Goal: Information Seeking & Learning: Check status

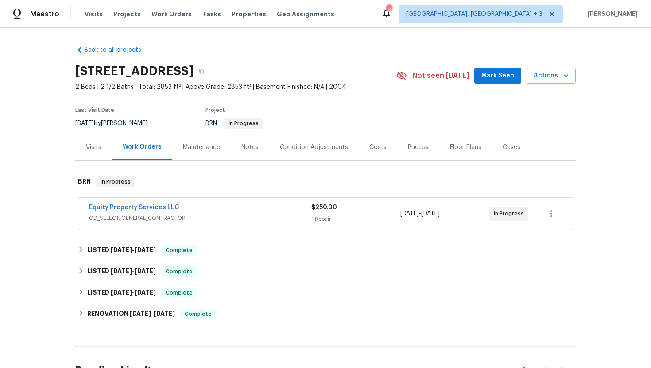
click at [208, 214] on span "OD_SELECT, GENERAL_CONTRACTOR" at bounding box center [200, 218] width 222 height 9
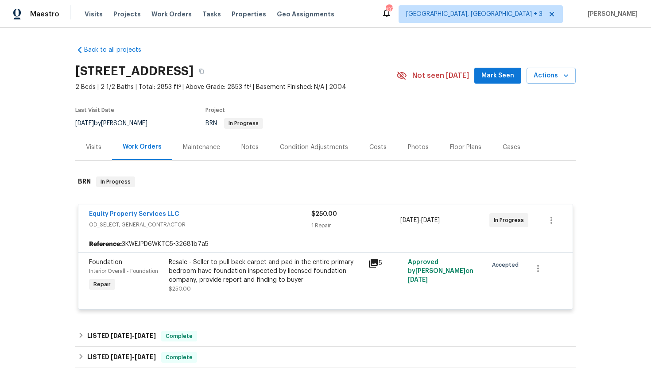
scroll to position [9, 0]
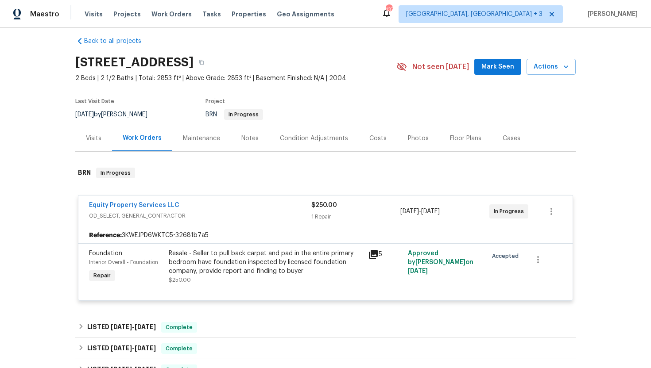
click at [92, 143] on div "Visits" at bounding box center [93, 138] width 37 height 26
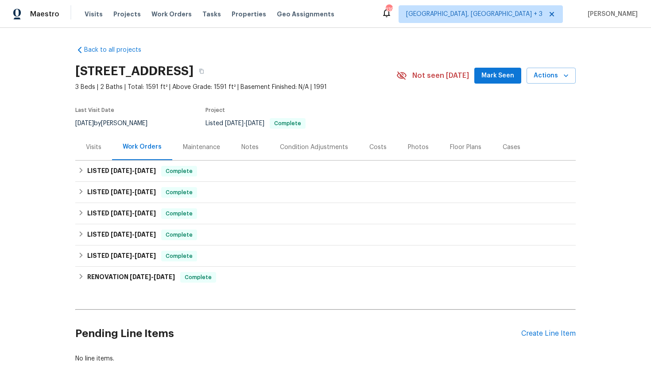
click at [103, 153] on div "Visits" at bounding box center [93, 147] width 37 height 26
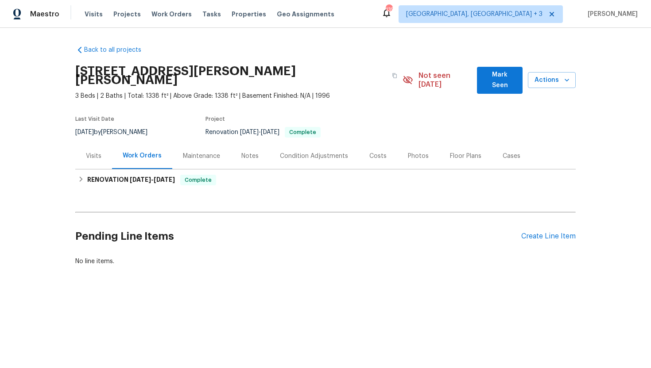
click at [99, 152] on div "Visits" at bounding box center [93, 156] width 15 height 9
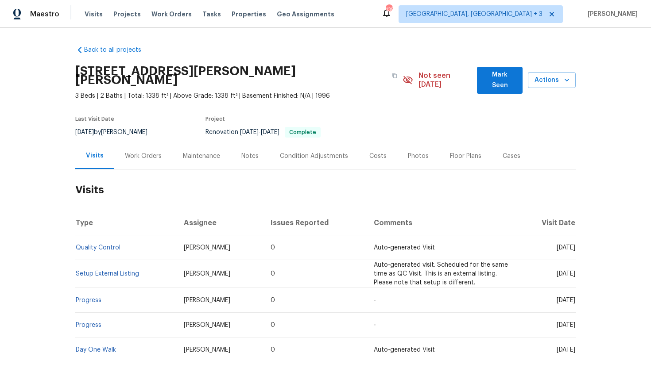
click at [135, 152] on div "Work Orders" at bounding box center [143, 156] width 37 height 9
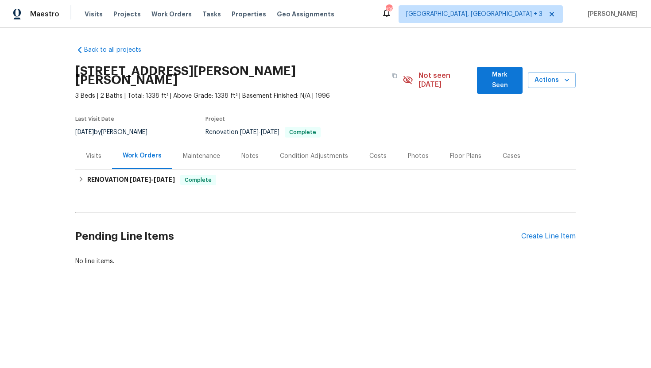
click at [98, 152] on div "Visits" at bounding box center [93, 156] width 15 height 9
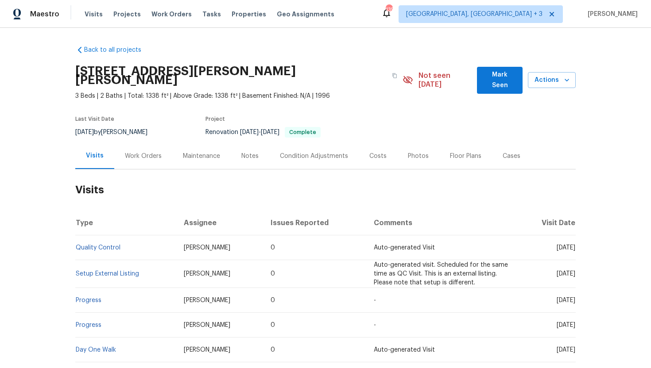
click at [144, 152] on div "Work Orders" at bounding box center [143, 156] width 37 height 9
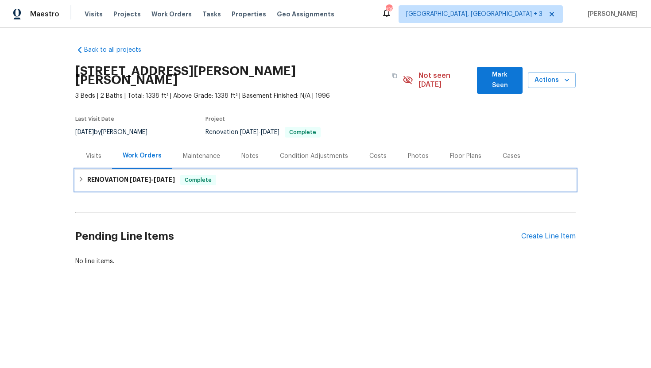
click at [150, 177] on span "8/22/25" at bounding box center [140, 180] width 21 height 6
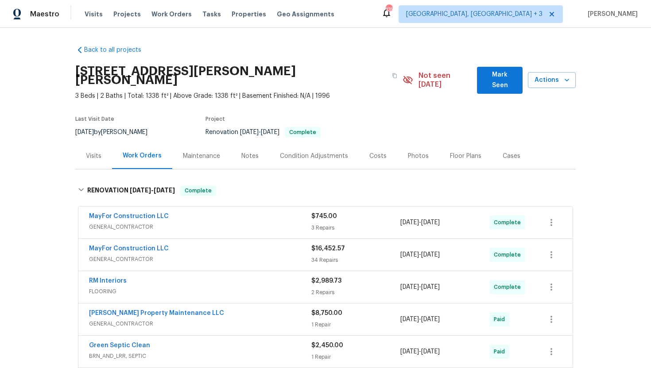
click at [94, 152] on div "Visits" at bounding box center [93, 156] width 15 height 9
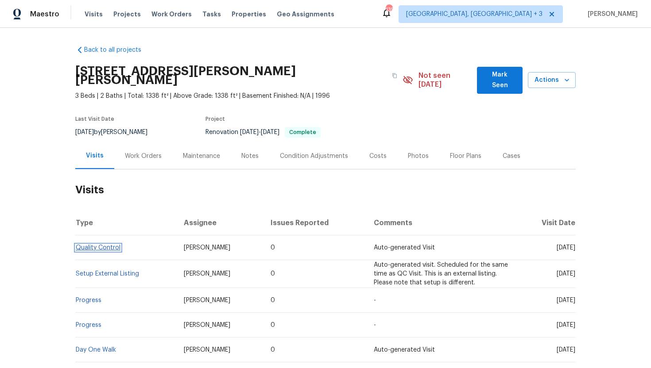
click at [108, 245] on link "Quality Control" at bounding box center [98, 248] width 45 height 6
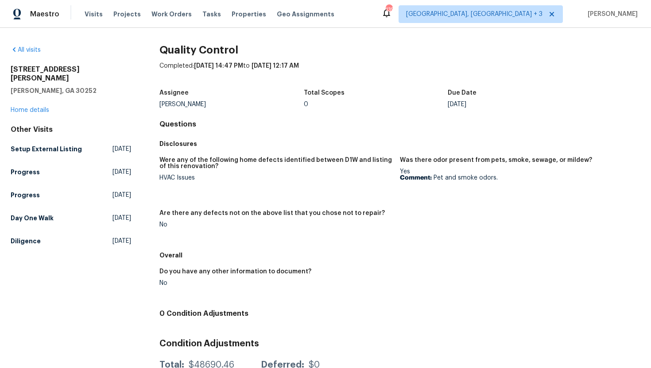
scroll to position [8, 0]
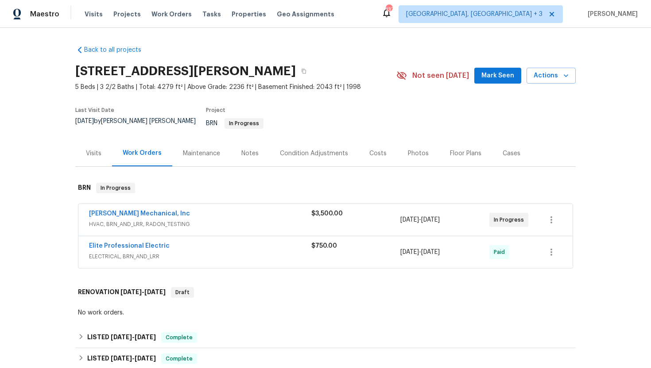
click at [249, 220] on span "HVAC, BRN_AND_LRR, RADON_TESTING" at bounding box center [200, 224] width 222 height 9
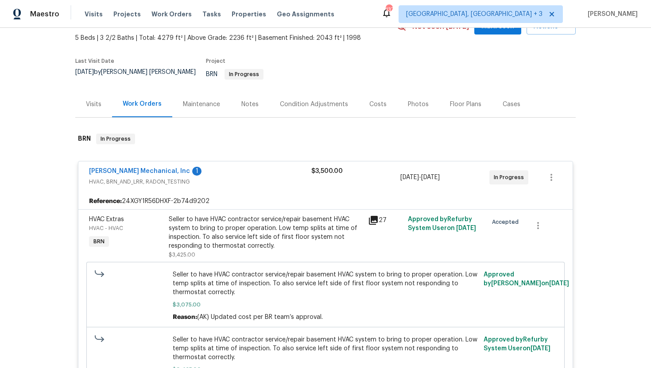
scroll to position [104, 0]
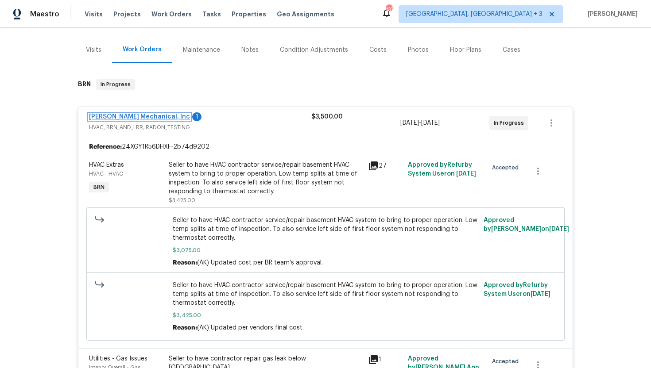
click at [147, 114] on link "[PERSON_NAME] Mechanical, Inc" at bounding box center [139, 117] width 101 height 6
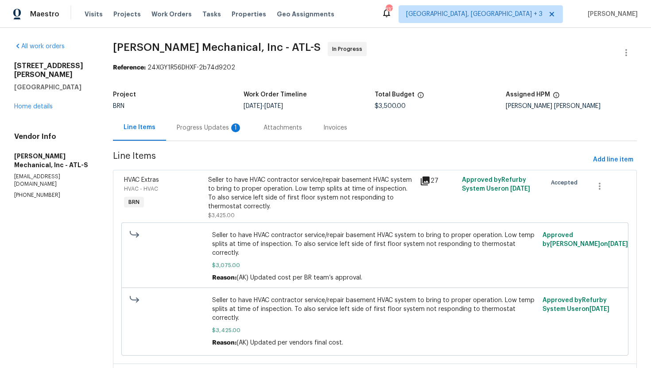
click at [236, 125] on div "1" at bounding box center [235, 127] width 9 height 9
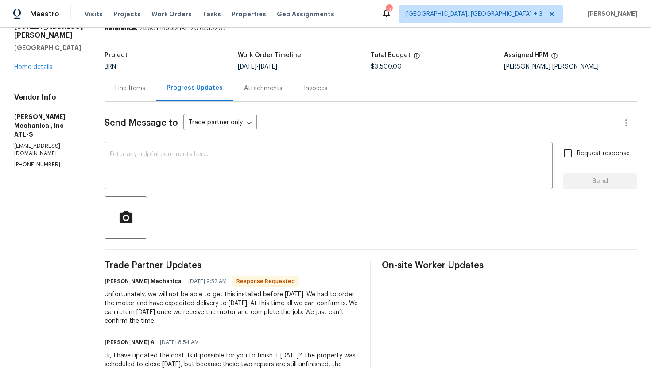
scroll to position [41, 0]
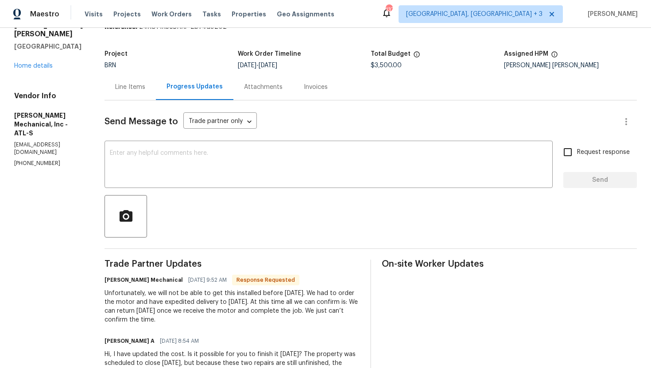
click at [315, 92] on div "Invoices" at bounding box center [315, 87] width 45 height 26
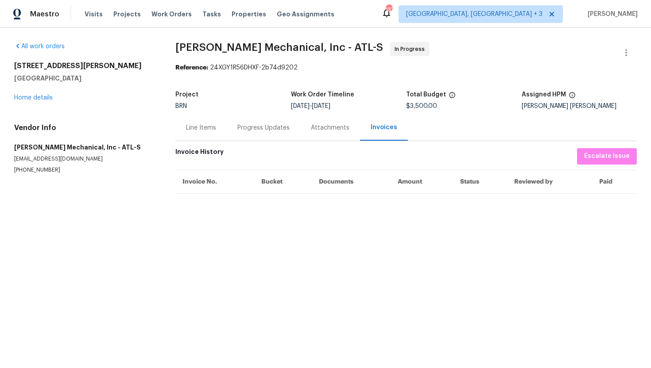
click at [200, 132] on div "Line Items" at bounding box center [200, 128] width 51 height 26
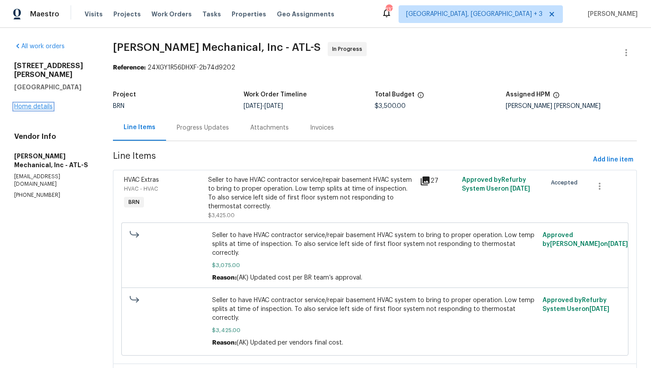
click at [44, 104] on link "Home details" at bounding box center [33, 107] width 39 height 6
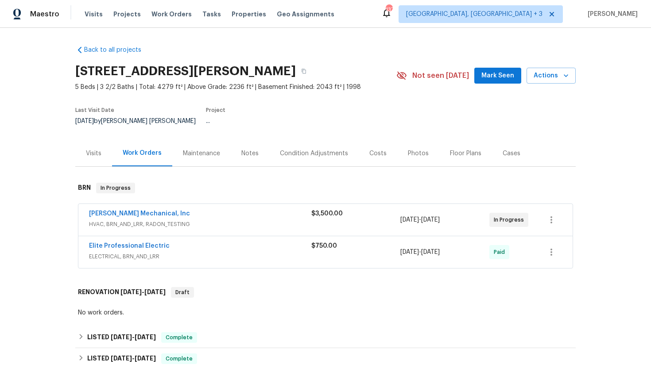
click at [92, 156] on div "Visits" at bounding box center [93, 153] width 37 height 26
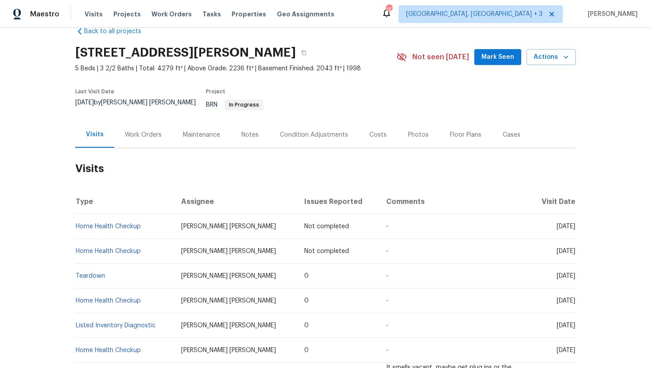
scroll to position [41, 0]
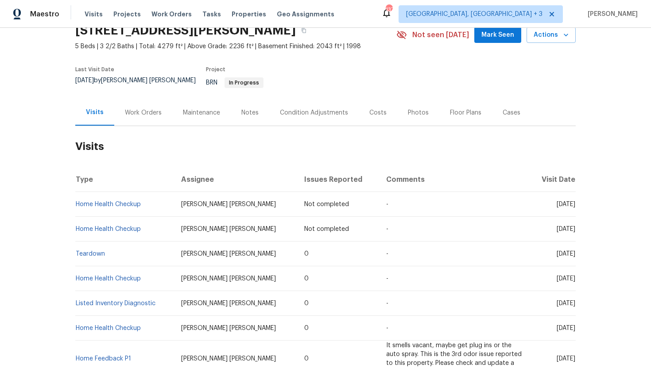
click at [137, 108] on div "Work Orders" at bounding box center [143, 112] width 37 height 9
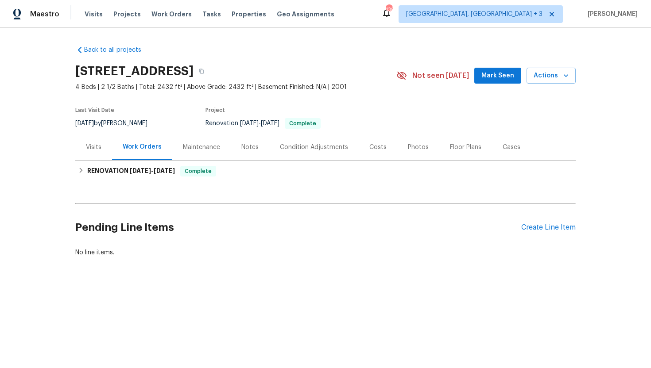
click at [92, 155] on div "Visits" at bounding box center [93, 147] width 37 height 26
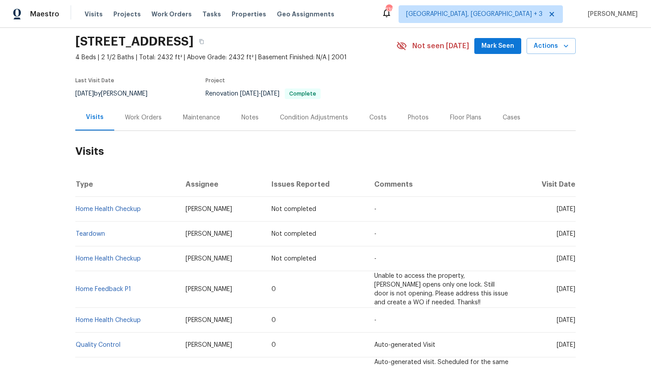
scroll to position [58, 0]
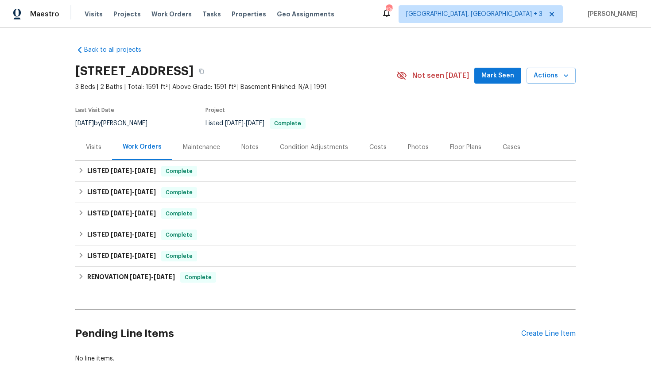
click at [98, 146] on div "Visits" at bounding box center [93, 147] width 15 height 9
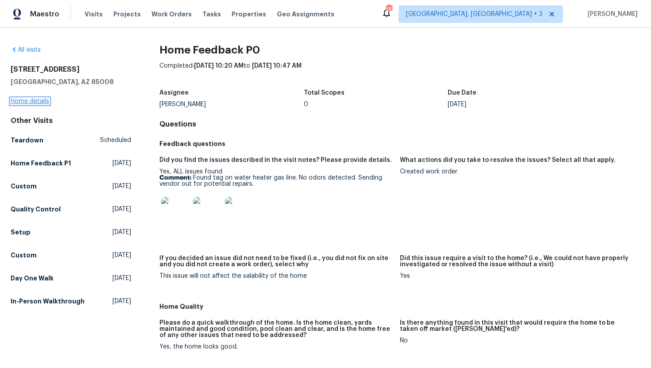
click at [39, 100] on link "Home details" at bounding box center [30, 101] width 39 height 6
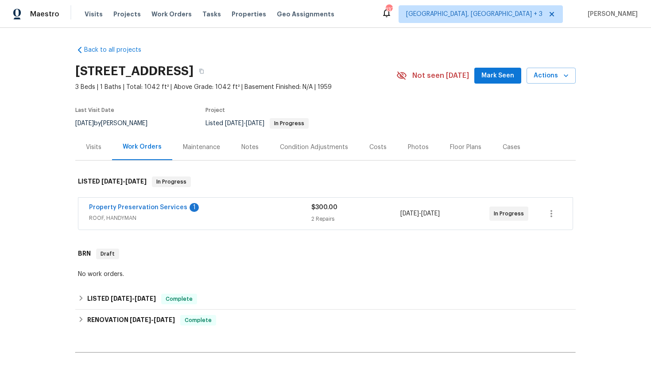
click at [239, 220] on span "ROOF, HANDYMAN" at bounding box center [200, 218] width 222 height 9
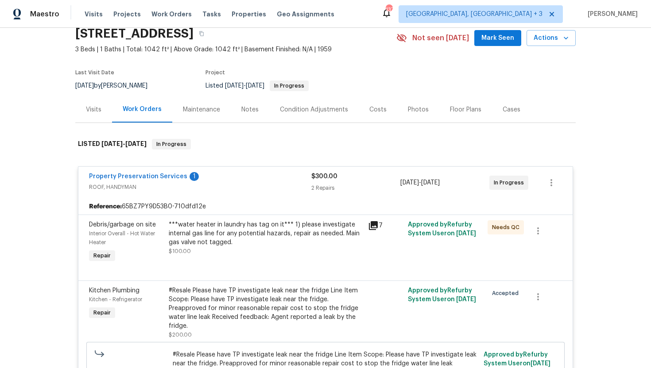
scroll to position [58, 0]
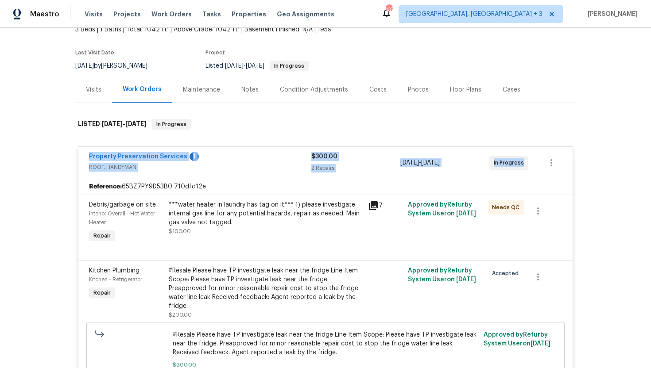
drag, startPoint x: 522, startPoint y: 166, endPoint x: 82, endPoint y: 158, distance: 440.0
click at [82, 158] on div "Property Preservation Services 1 ROOF, HANDYMAN $300.00 2 Repairs 9/24/2025 - 9…" at bounding box center [325, 163] width 494 height 32
copy div "Property Preservation Services 1 ROOF, HANDYMAN $300.00 2 Repairs 9/24/2025 - 9…"
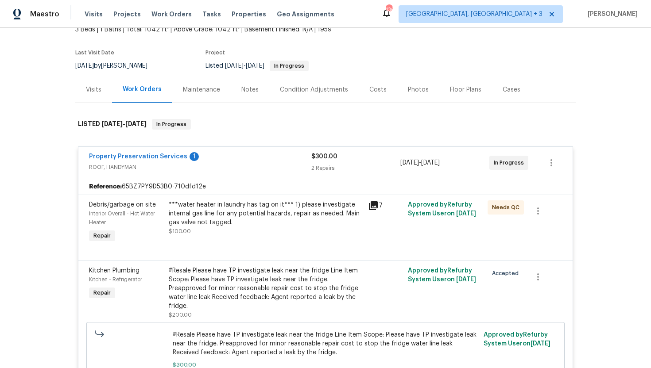
click at [89, 97] on div "Visits" at bounding box center [93, 90] width 37 height 26
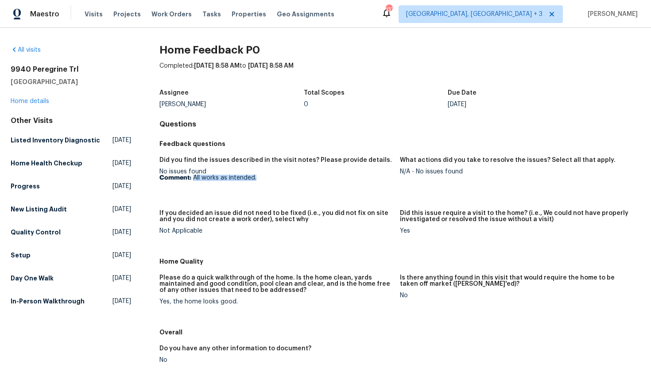
drag, startPoint x: 265, startPoint y: 179, endPoint x: 193, endPoint y: 179, distance: 71.7
click at [193, 179] on p "Comment: All works as intended." at bounding box center [275, 178] width 233 height 6
copy p "All works as intended."
drag, startPoint x: 466, startPoint y: 168, endPoint x: 416, endPoint y: 172, distance: 50.2
click at [416, 172] on div "N/A - No issues found" at bounding box center [516, 172] width 233 height 6
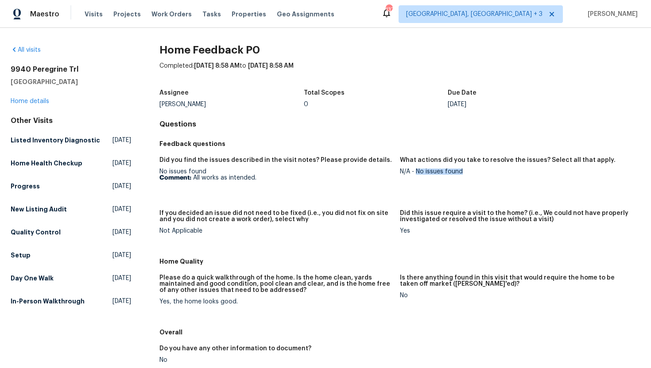
drag, startPoint x: 464, startPoint y: 172, endPoint x: 415, endPoint y: 173, distance: 48.7
click at [415, 173] on div "N/A - No issues found" at bounding box center [516, 172] width 233 height 6
copy div "No issues found"
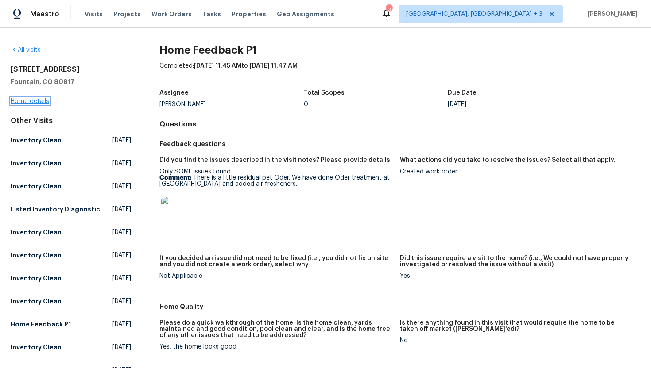
click at [42, 100] on link "Home details" at bounding box center [30, 101] width 39 height 6
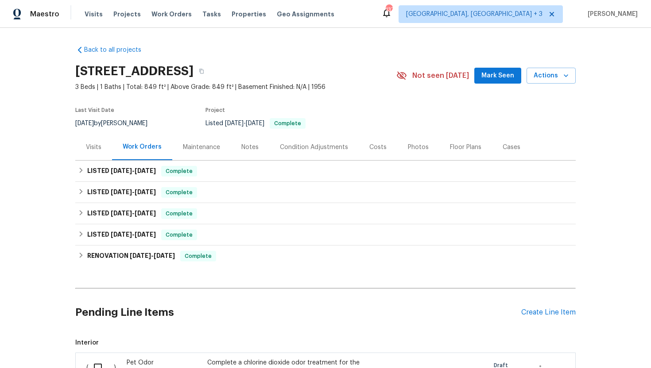
click at [99, 152] on div "Visits" at bounding box center [93, 147] width 37 height 26
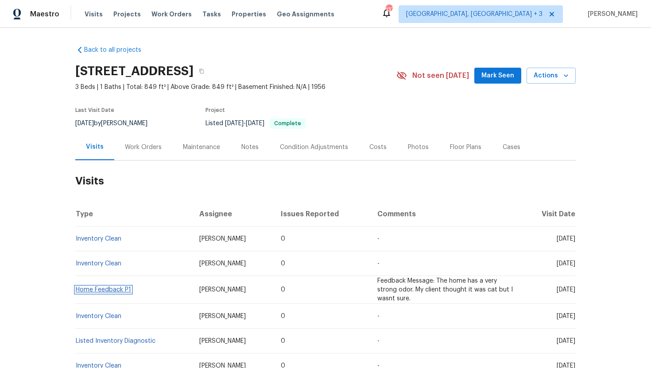
click at [109, 290] on link "Home Feedback P1" at bounding box center [103, 290] width 55 height 6
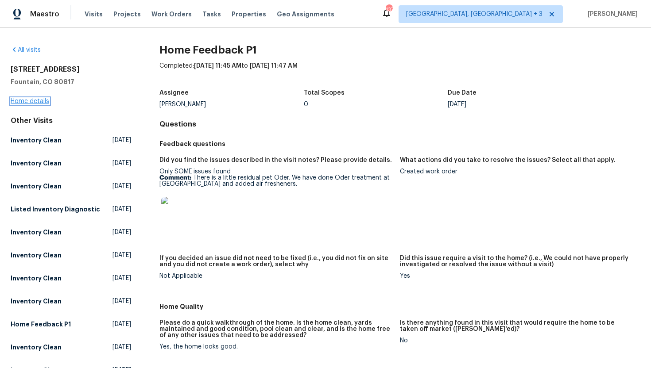
click at [42, 102] on link "Home details" at bounding box center [30, 101] width 39 height 6
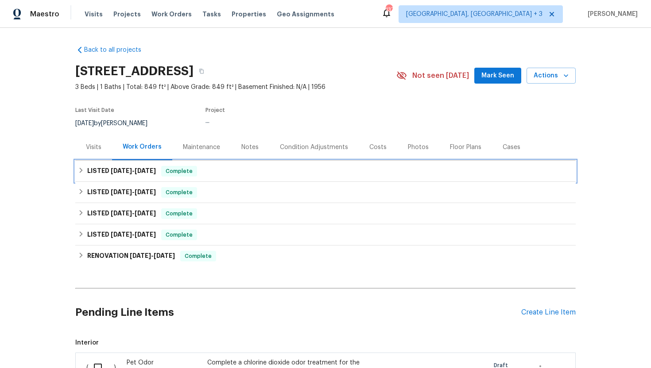
click at [130, 167] on h6 "LISTED 7/31/25 - 8/1/25" at bounding box center [121, 171] width 69 height 11
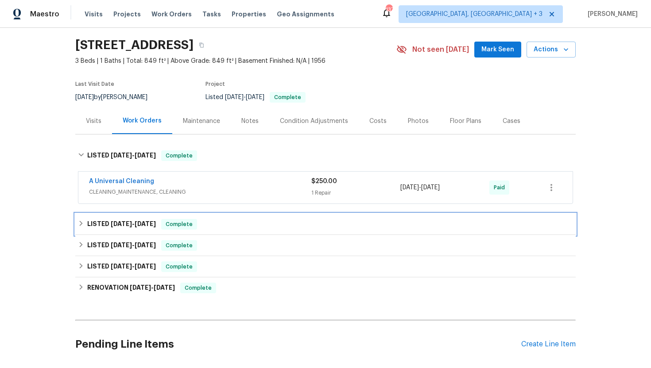
click at [148, 224] on span "7/25/25" at bounding box center [145, 224] width 21 height 6
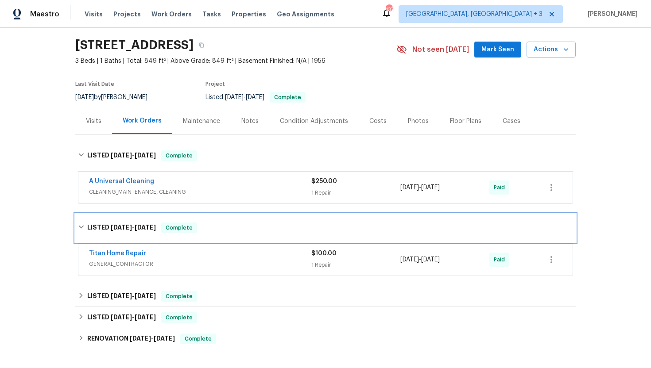
scroll to position [92, 0]
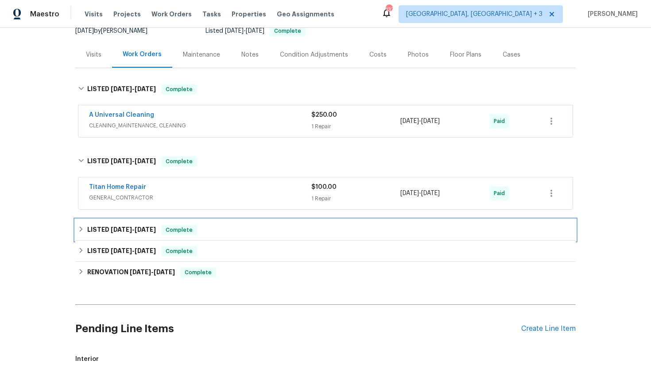
click at [152, 231] on span "7/25/25" at bounding box center [145, 230] width 21 height 6
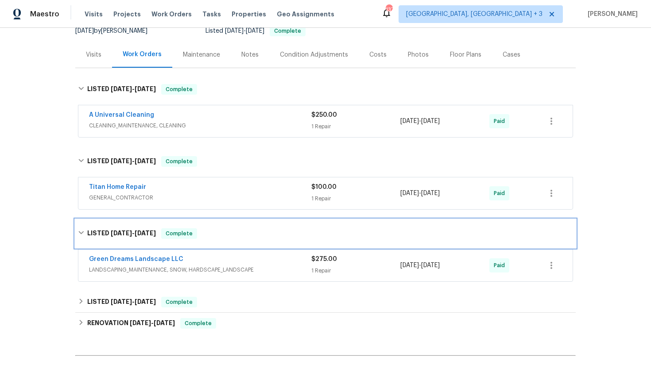
scroll to position [156, 0]
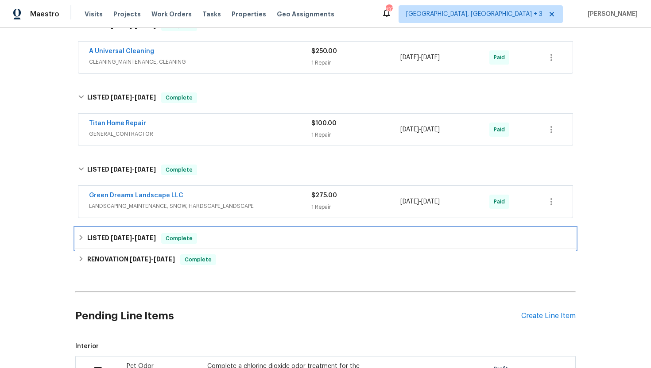
click at [163, 240] on div "LISTED 6/11/25 - 6/13/25 Complete" at bounding box center [325, 238] width 495 height 11
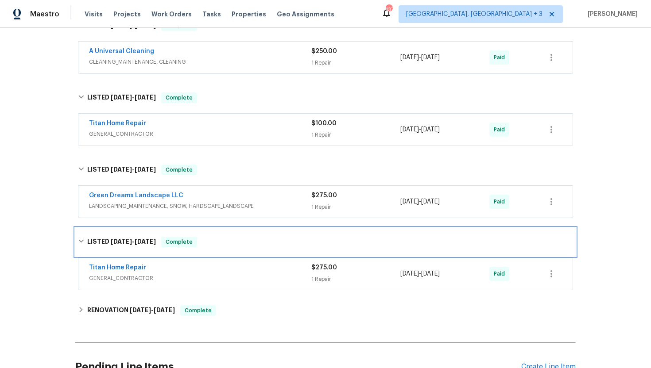
scroll to position [225, 0]
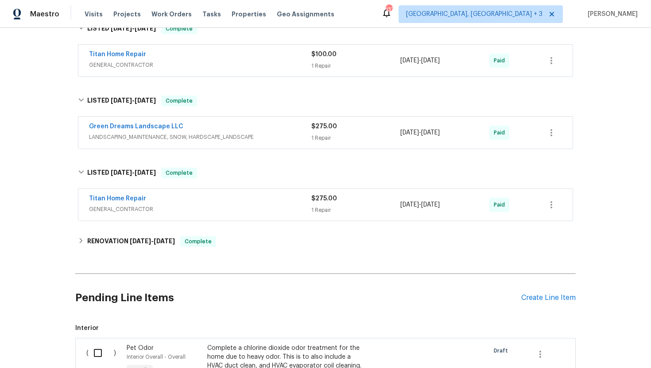
click at [171, 203] on div "Titan Home Repair" at bounding box center [200, 199] width 222 height 11
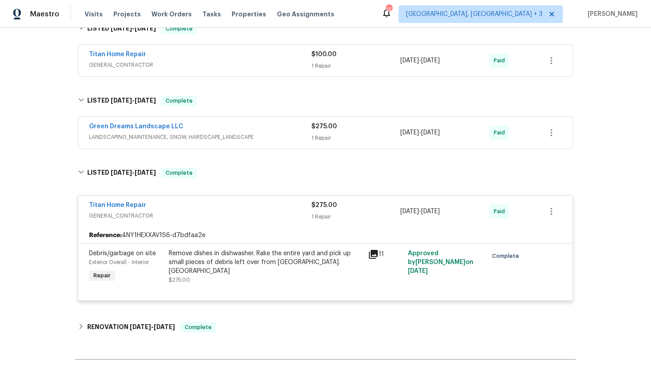
click at [232, 132] on div "Green Dreams Landscape LLC" at bounding box center [200, 127] width 222 height 11
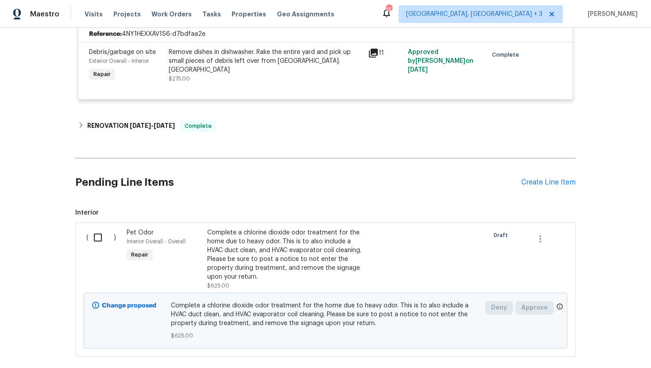
scroll to position [571, 0]
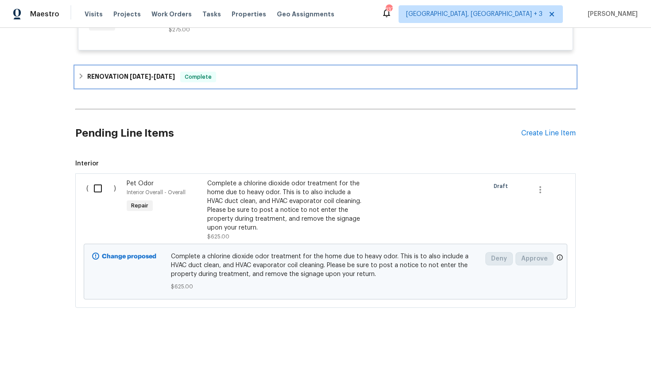
click at [182, 75] on div "RENOVATION 5/16/25 - 6/6/25 Complete" at bounding box center [325, 77] width 495 height 11
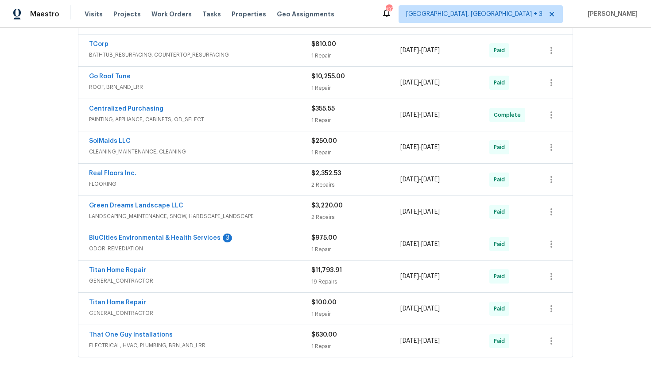
scroll to position [708, 0]
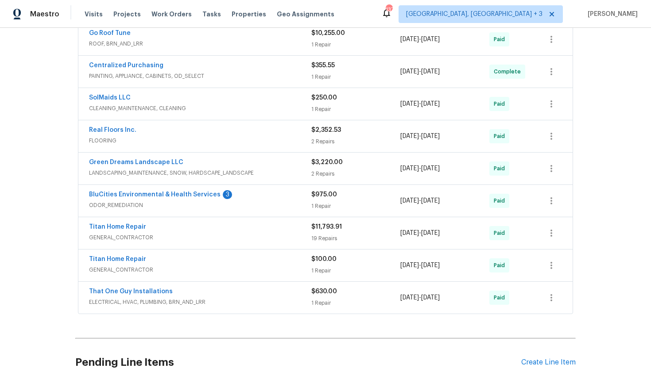
click at [196, 206] on span "ODOR_REMEDIATION" at bounding box center [200, 205] width 222 height 9
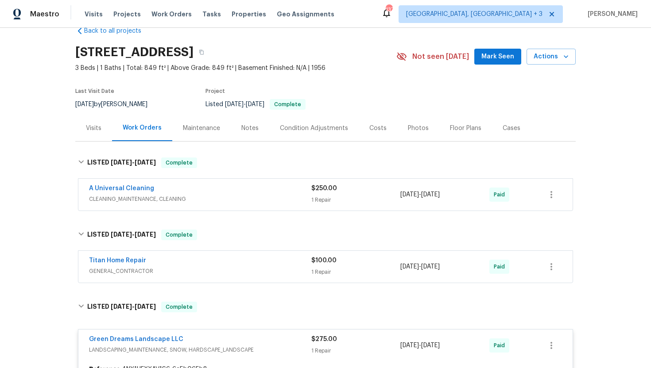
scroll to position [0, 0]
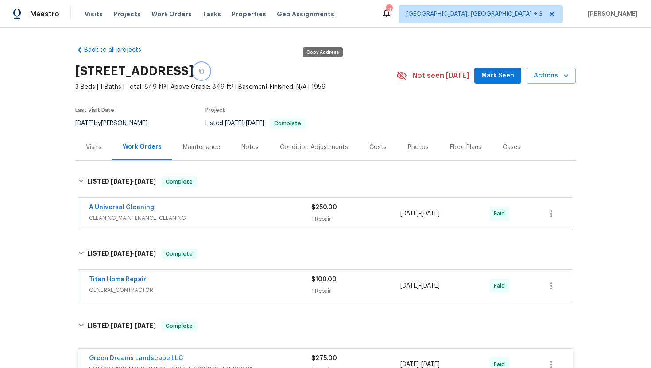
click at [204, 70] on icon "button" at bounding box center [201, 71] width 4 height 5
click at [95, 152] on div "Visits" at bounding box center [93, 147] width 37 height 26
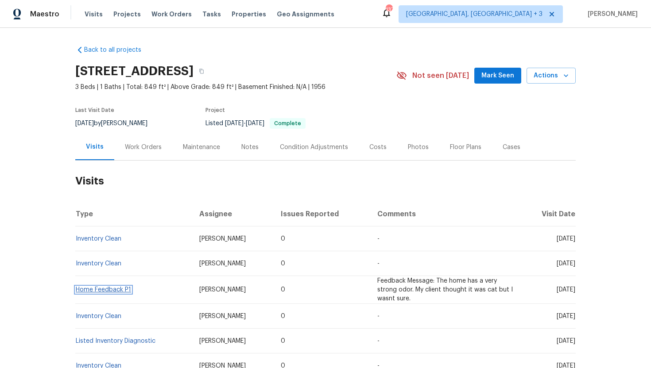
click at [96, 290] on link "Home Feedback P1" at bounding box center [103, 290] width 55 height 6
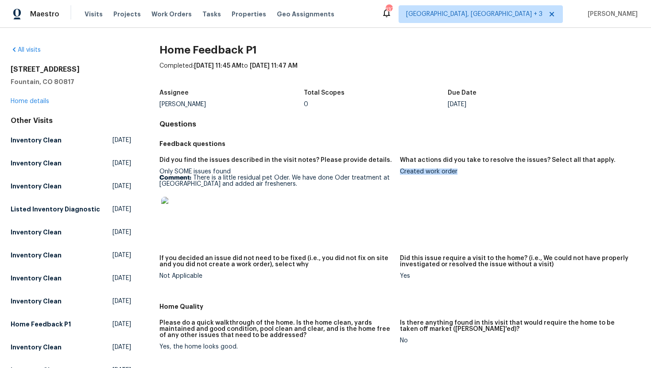
drag, startPoint x: 456, startPoint y: 174, endPoint x: 400, endPoint y: 174, distance: 56.6
click at [400, 174] on div "Created work order" at bounding box center [516, 172] width 233 height 6
copy div "Created work order"
click at [32, 100] on link "Home details" at bounding box center [30, 101] width 39 height 6
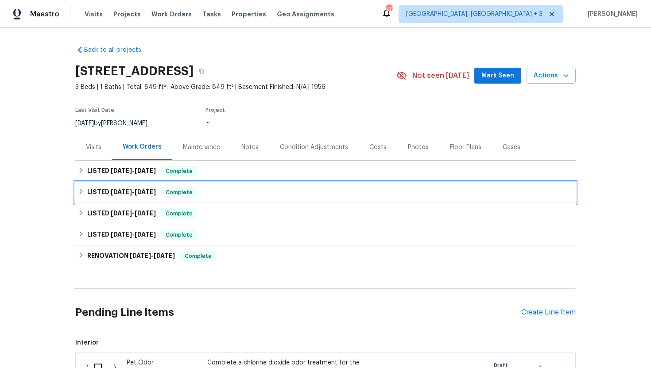
click at [152, 194] on span "7/25/25" at bounding box center [145, 192] width 21 height 6
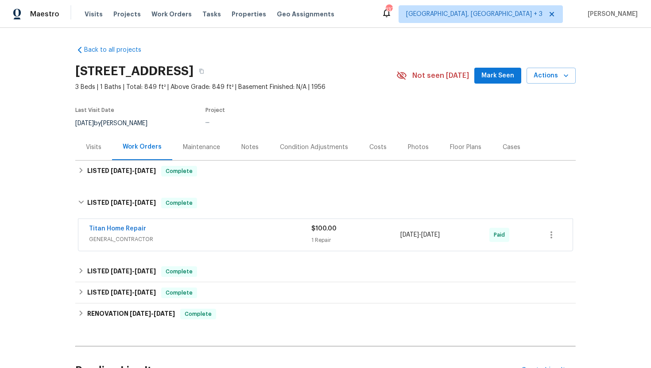
click at [155, 243] on span "GENERAL_CONTRACTOR" at bounding box center [200, 239] width 222 height 9
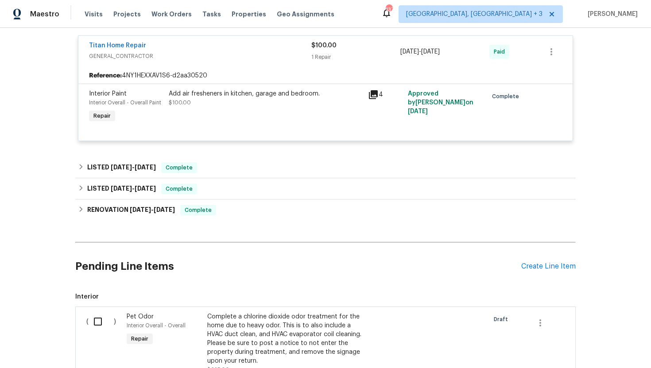
scroll to position [189, 0]
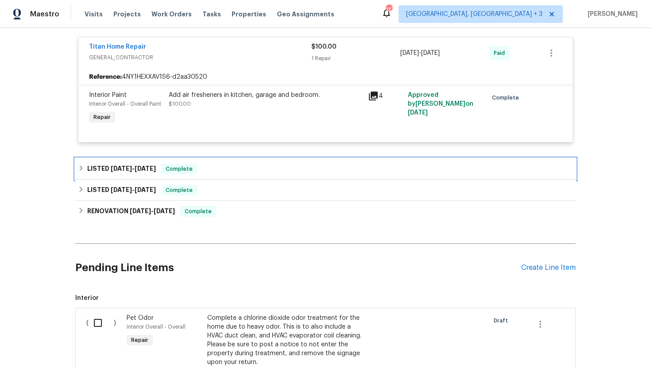
click at [179, 169] on span "Complete" at bounding box center [179, 169] width 34 height 9
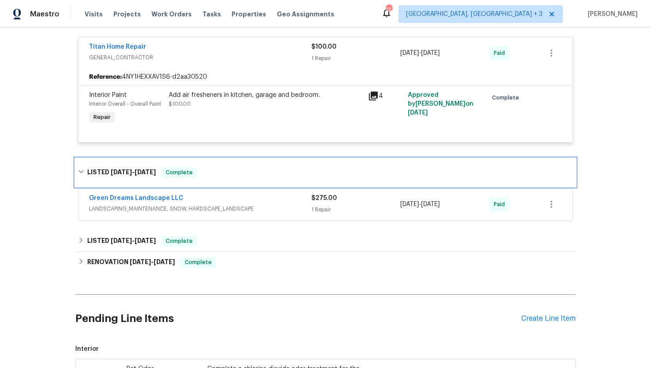
scroll to position [228, 0]
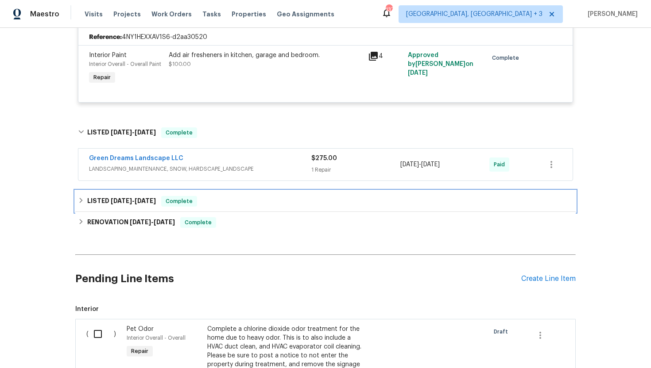
click at [162, 204] on div "LISTED 6/11/25 - 6/13/25 Complete" at bounding box center [325, 201] width 495 height 11
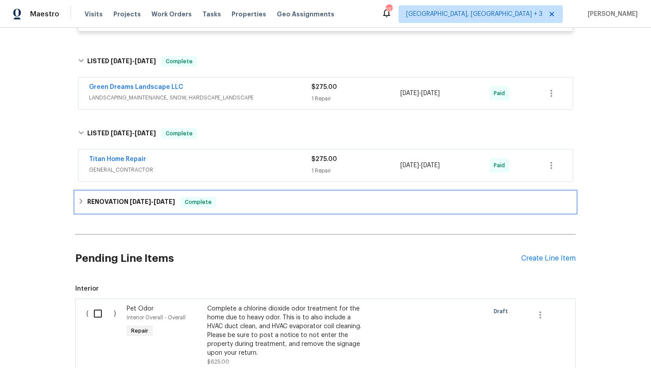
click at [161, 204] on span "6/6/25" at bounding box center [164, 202] width 21 height 6
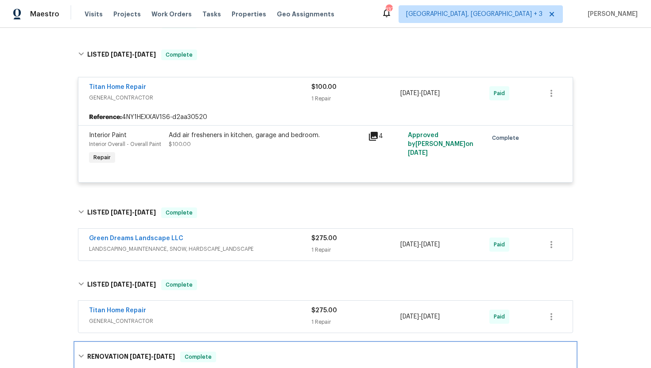
scroll to position [73, 0]
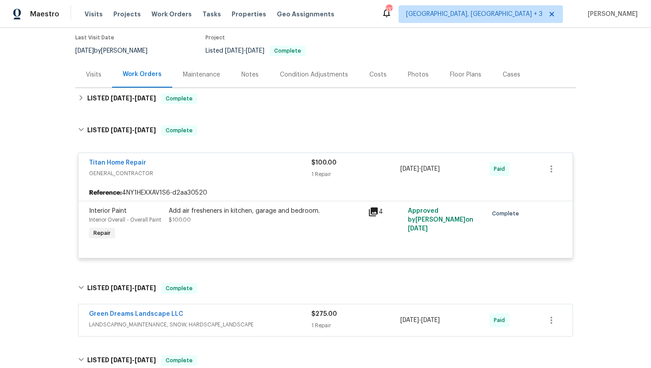
click at [93, 76] on div "Visits" at bounding box center [93, 74] width 15 height 9
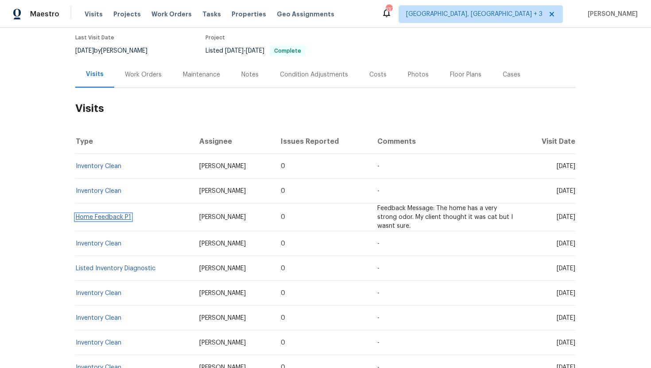
click at [118, 219] on link "Home Feedback P1" at bounding box center [103, 217] width 55 height 6
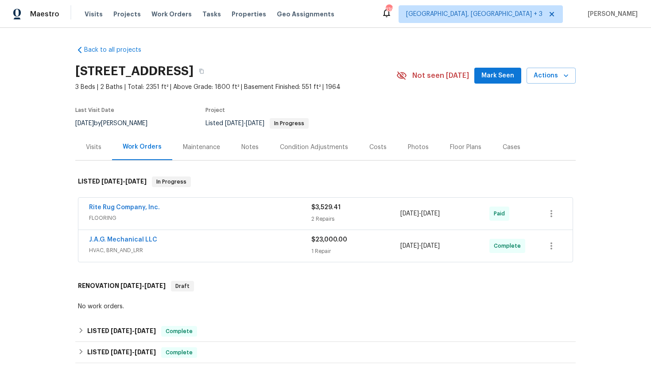
click at [95, 150] on div "Visits" at bounding box center [93, 147] width 15 height 9
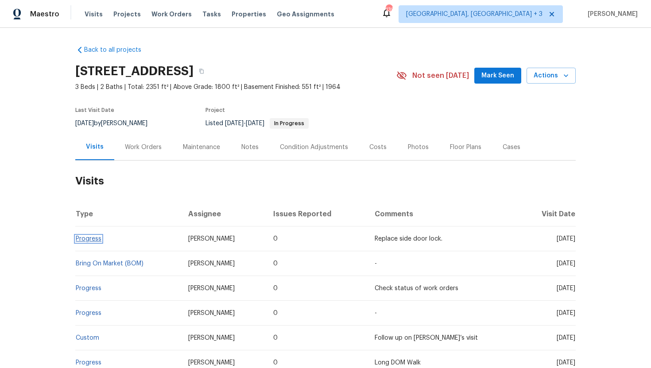
click at [96, 238] on link "Progress" at bounding box center [89, 239] width 26 height 6
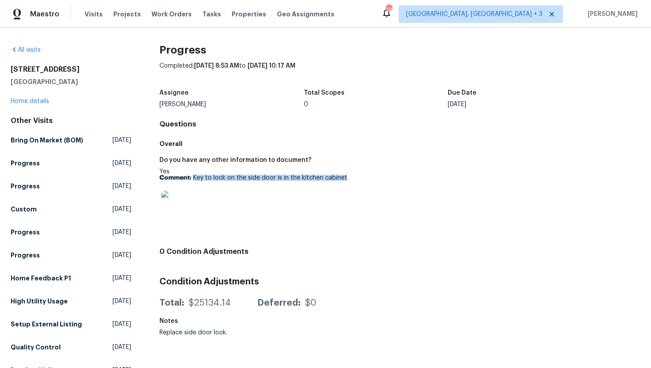
drag, startPoint x: 354, startPoint y: 179, endPoint x: 194, endPoint y: 180, distance: 159.3
click at [194, 180] on p "Comment: Key to lock on the side door is in the kitchen cabinet" at bounding box center [275, 178] width 233 height 6
copy p "Key to lock on the side door is in the kitchen cabinet"
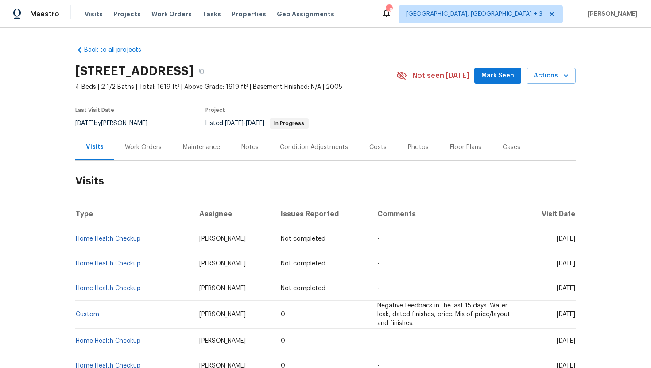
click at [145, 149] on div "Work Orders" at bounding box center [143, 147] width 37 height 9
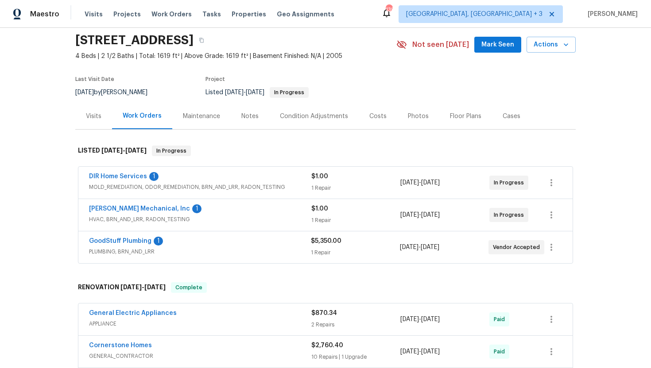
scroll to position [57, 0]
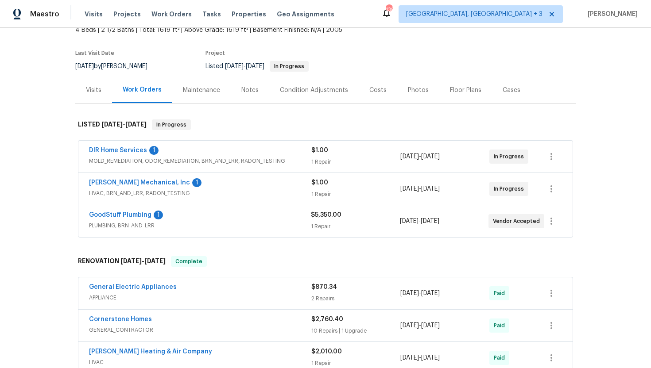
click at [227, 160] on span "MOLD_REMEDIATION, ODOR_REMEDIATION, BRN_AND_LRR, RADON_TESTING" at bounding box center [200, 161] width 222 height 9
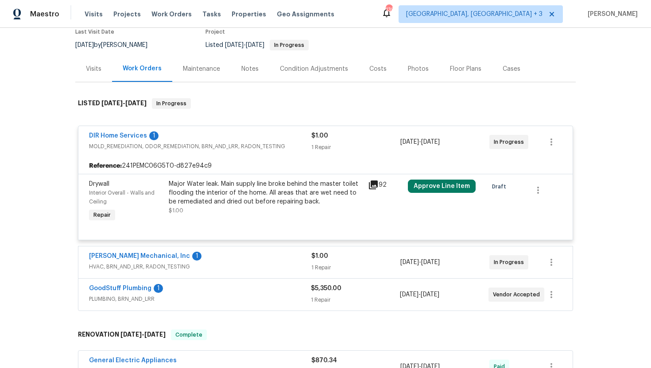
scroll to position [92, 0]
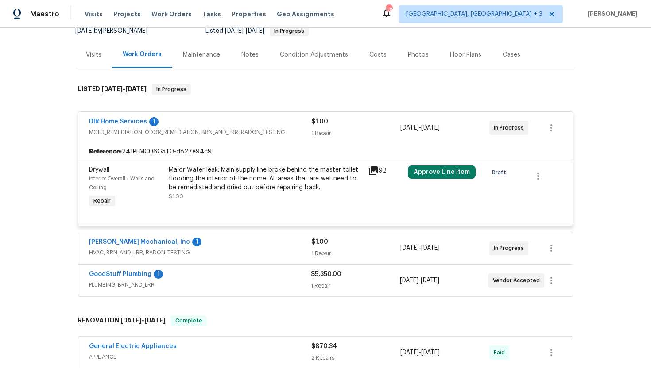
click at [241, 243] on div "[PERSON_NAME] Mechanical, Inc 1" at bounding box center [200, 243] width 222 height 11
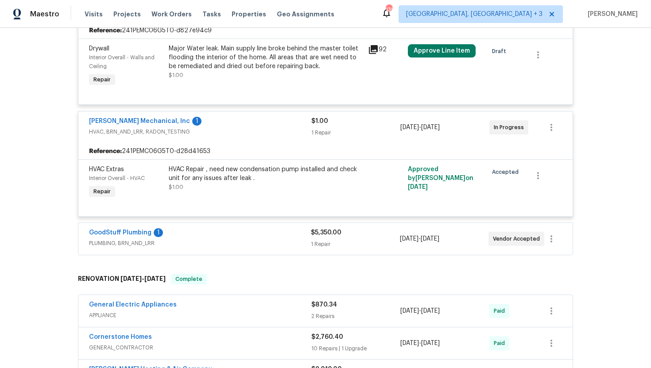
scroll to position [228, 0]
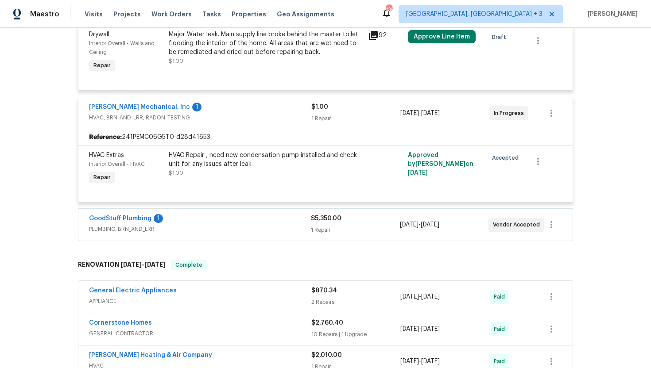
click at [248, 225] on div "GoodStuff Plumbing 1" at bounding box center [200, 219] width 222 height 11
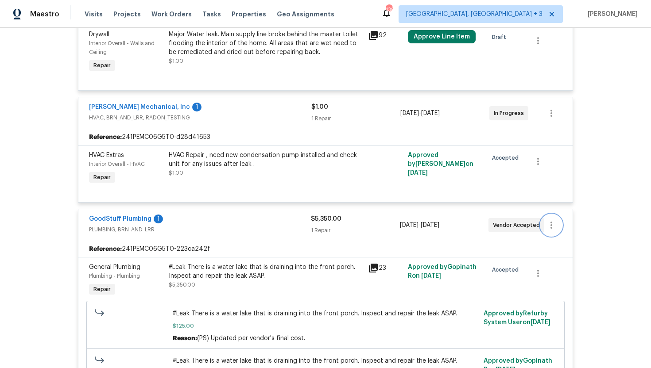
drag, startPoint x: 540, startPoint y: 224, endPoint x: 148, endPoint y: 230, distance: 392.1
click at [148, 230] on div "GoodStuff Plumbing 1 PLUMBING, BRN_AND_LRR $5,350.00 1 Repair [DATE] - [DATE] V…" at bounding box center [325, 225] width 494 height 32
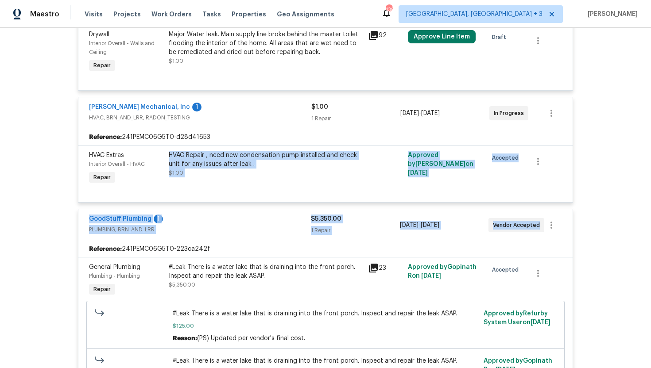
drag, startPoint x: 536, startPoint y: 226, endPoint x: 67, endPoint y: 198, distance: 470.3
click at [67, 198] on div "Back to all projects [STREET_ADDRESS] 4 Beds | 2 1/2 Baths | Total: 1619 ft² | …" at bounding box center [325, 198] width 651 height 340
copy div "HVAC Repair , need new condensation pump installed and check unit for any issue…"
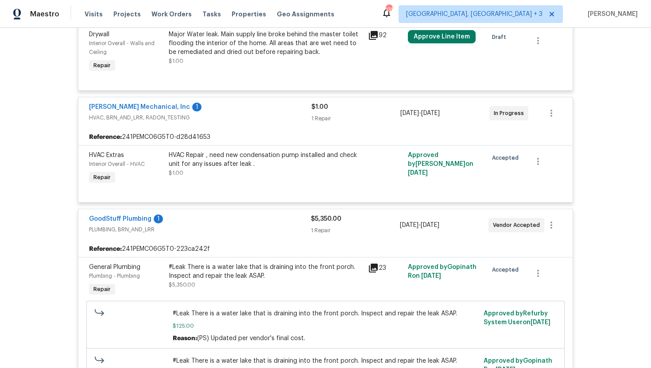
click at [47, 114] on div "Back to all projects [STREET_ADDRESS] 4 Beds | 2 1/2 Baths | Total: 1619 ft² | …" at bounding box center [325, 198] width 651 height 340
click at [114, 158] on span "HVAC Extras" at bounding box center [106, 155] width 35 height 6
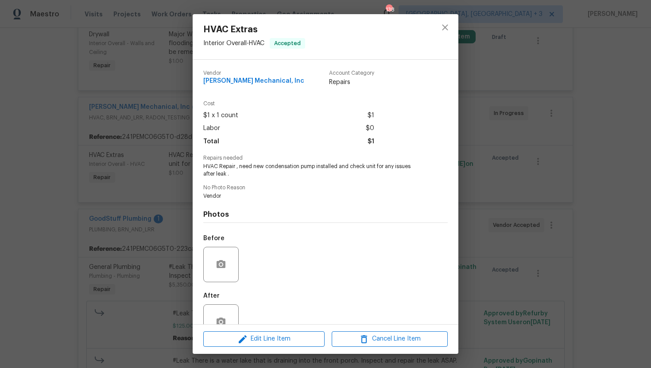
click at [114, 104] on div "HVAC Extras Interior Overall - HVAC Accepted Vendor [PERSON_NAME] Mechanical, I…" at bounding box center [325, 184] width 651 height 368
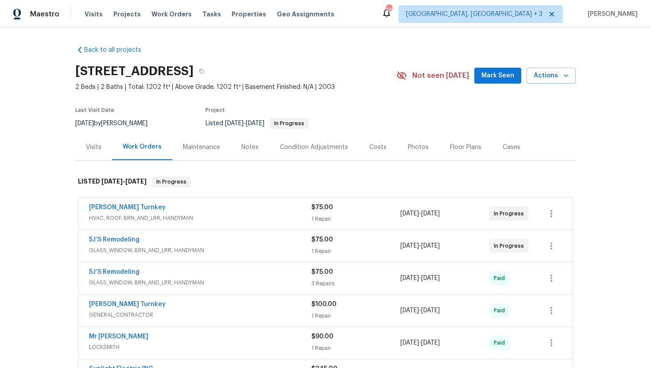
click at [250, 219] on span "HVAC, ROOF, BRN_AND_LRR, HANDYMAN" at bounding box center [200, 218] width 222 height 9
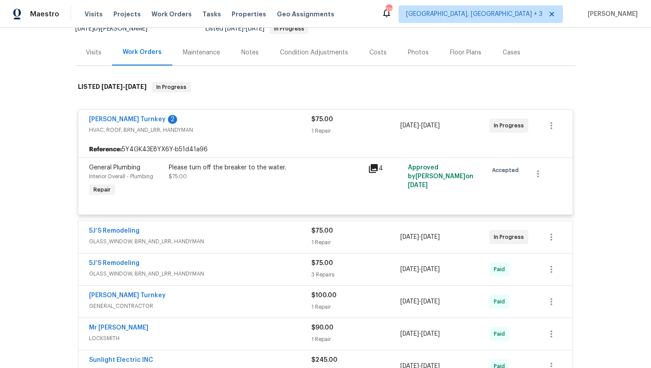
scroll to position [105, 0]
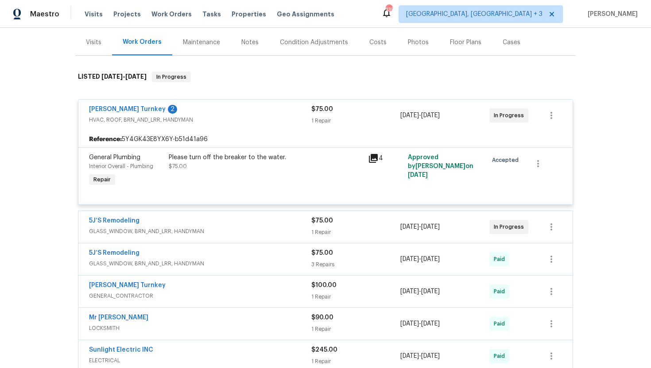
click at [251, 223] on div "5J’S Remodeling" at bounding box center [200, 221] width 222 height 11
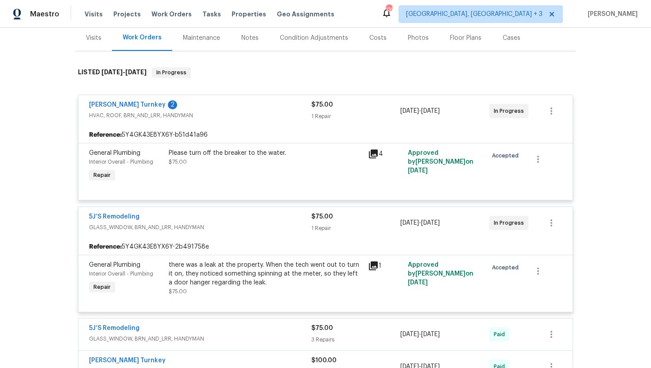
scroll to position [110, 0]
click at [368, 264] on icon at bounding box center [373, 265] width 11 height 11
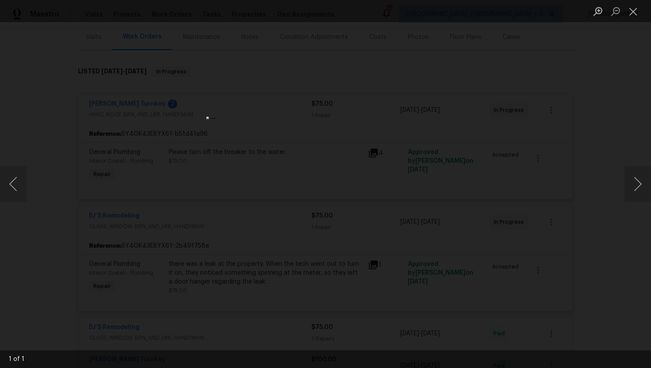
click at [466, 174] on div "Lightbox" at bounding box center [325, 184] width 651 height 368
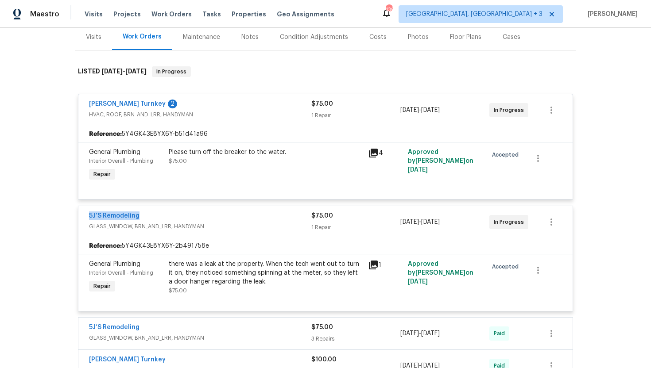
drag, startPoint x: 148, startPoint y: 218, endPoint x: 77, endPoint y: 217, distance: 71.3
click at [77, 217] on div "Davis Turnkey 2 HVAC, ROOF, BRN_AND_LRR, HANDYMAN $75.00 1 Repair 9/25/2025 - 9…" at bounding box center [325, 287] width 500 height 403
copy link "5J’S Remodeling"
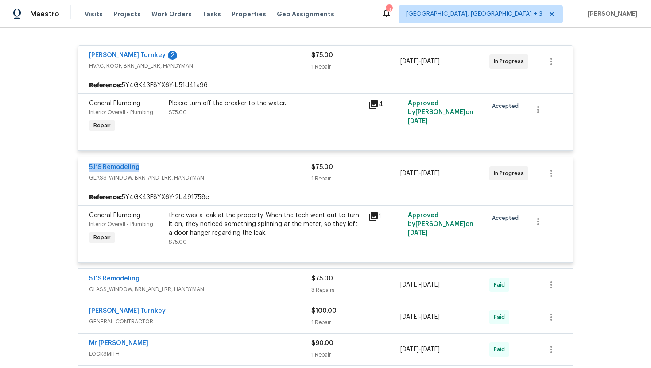
scroll to position [116, 0]
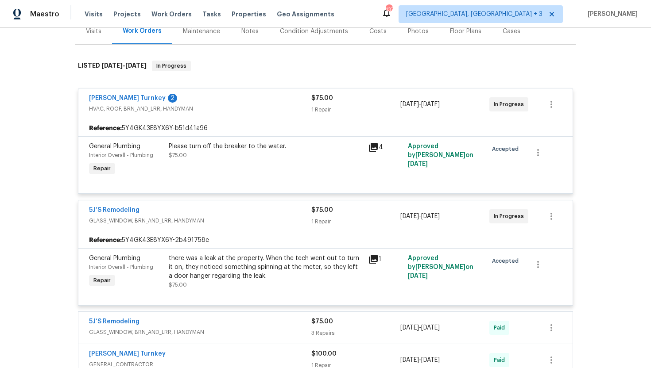
click at [398, 239] on div "Reference: 5Y4GK43E8YX6Y-2b491758e" at bounding box center [325, 240] width 494 height 16
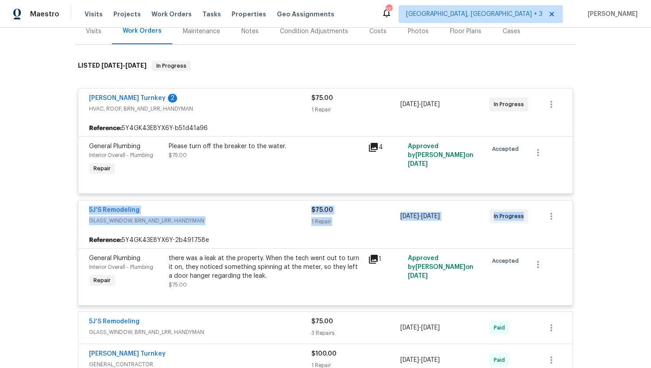
drag, startPoint x: 523, startPoint y: 221, endPoint x: 82, endPoint y: 208, distance: 440.5
click at [82, 208] on div "5J’S Remodeling GLASS_WINDOW, BRN_AND_LRR, HANDYMAN $75.00 1 Repair 9/22/2025 -…" at bounding box center [325, 216] width 494 height 32
copy div "5J’S Remodeling GLASS_WINDOW, BRN_AND_LRR, HANDYMAN $75.00 1 Repair 9/22/2025 -…"
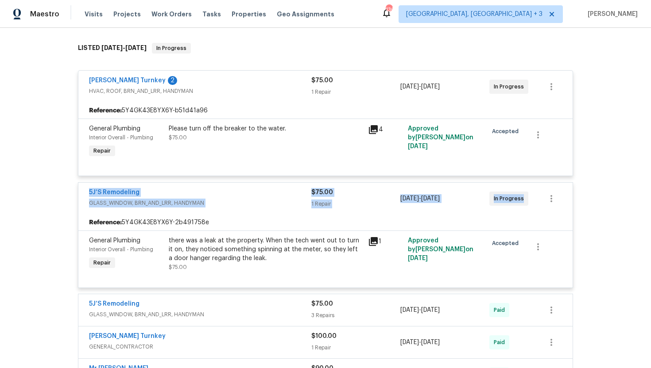
scroll to position [132, 0]
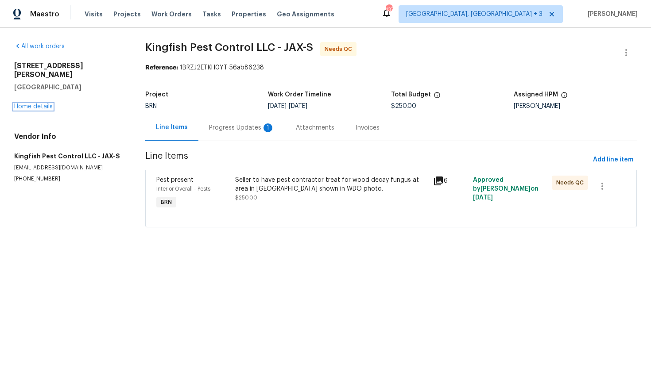
click at [27, 104] on link "Home details" at bounding box center [33, 107] width 39 height 6
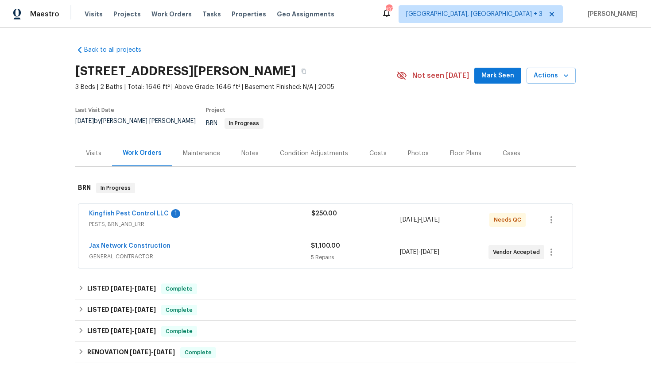
click at [227, 252] on span "GENERAL_CONTRACTOR" at bounding box center [200, 256] width 222 height 9
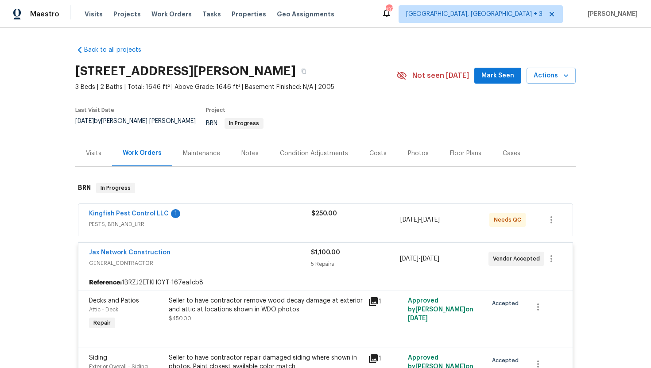
click at [241, 220] on span "PESTS, BRN_AND_LRR" at bounding box center [200, 224] width 222 height 9
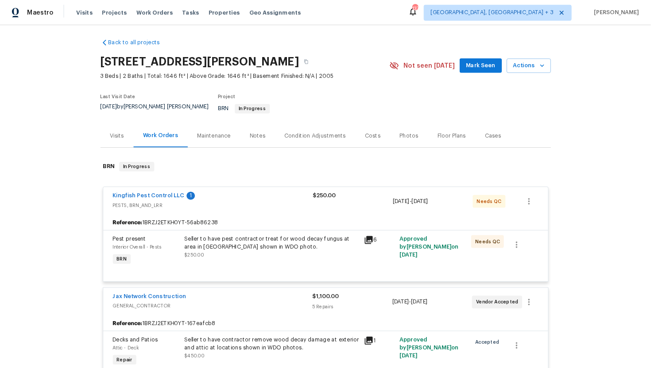
scroll to position [3, 0]
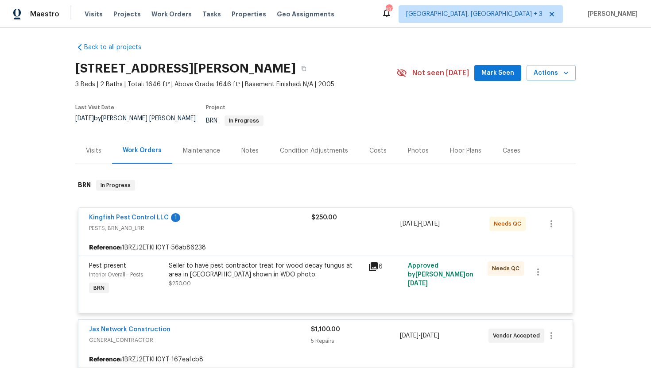
click at [386, 106] on section "3738 Maddie Ln, Jacksonville, FL 32210 3 Beds | 2 Baths | Total: 1646 ft² | Abo…" at bounding box center [325, 97] width 500 height 81
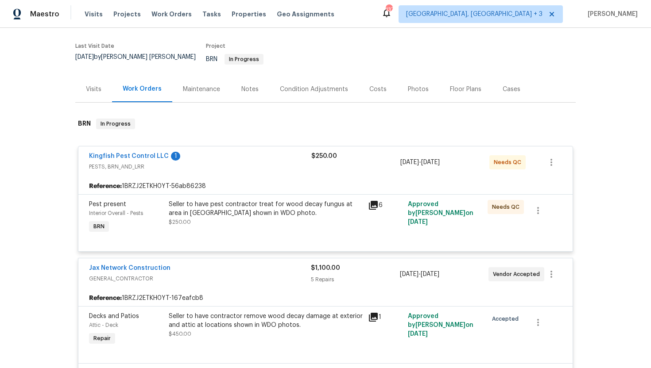
scroll to position [146, 0]
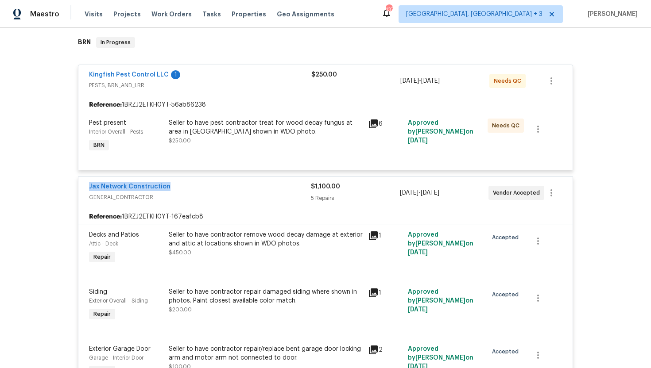
drag, startPoint x: 174, startPoint y: 183, endPoint x: 84, endPoint y: 183, distance: 90.7
click at [84, 183] on div "Jax Network Construction GENERAL_CONTRACTOR $1,100.00 5 Repairs 9/26/2025 - 9/2…" at bounding box center [325, 193] width 494 height 32
copy link "Jax Network Construction"
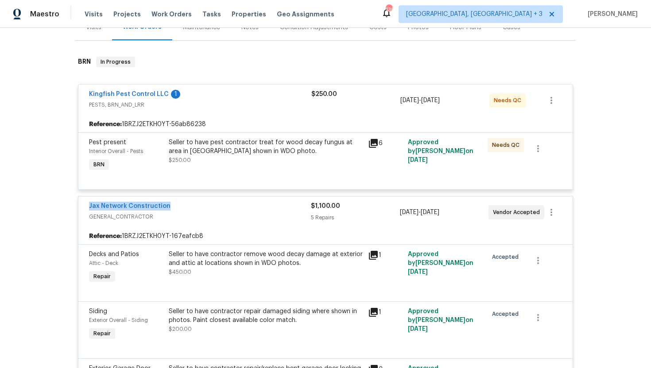
scroll to position [0, 0]
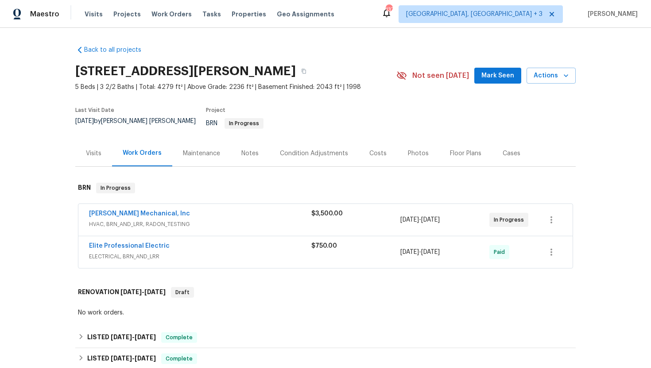
click at [199, 212] on div "[PERSON_NAME] Mechanical, Inc" at bounding box center [200, 214] width 222 height 11
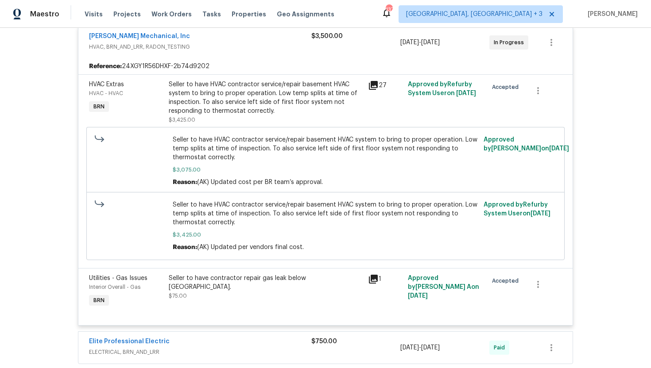
scroll to position [133, 0]
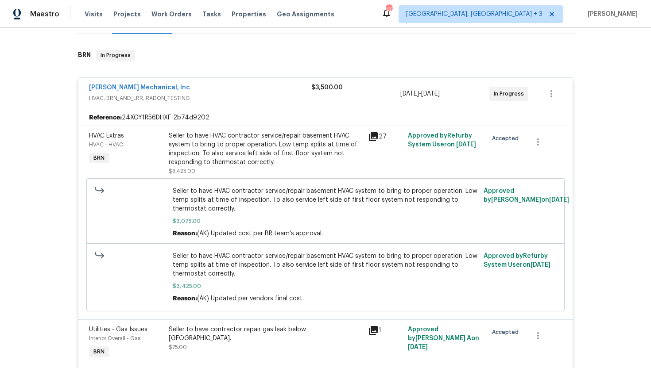
click at [370, 325] on icon at bounding box center [373, 330] width 11 height 11
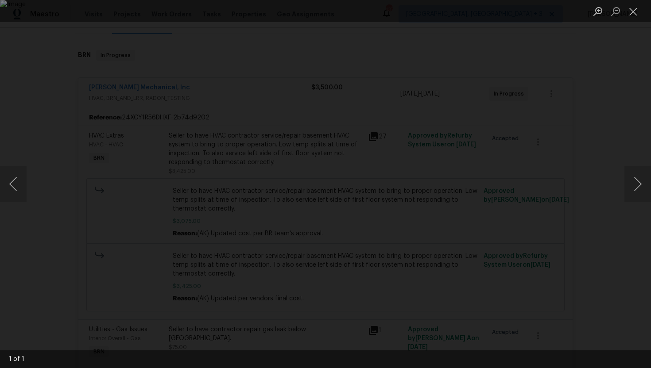
click at [605, 92] on div "Lightbox" at bounding box center [325, 184] width 651 height 368
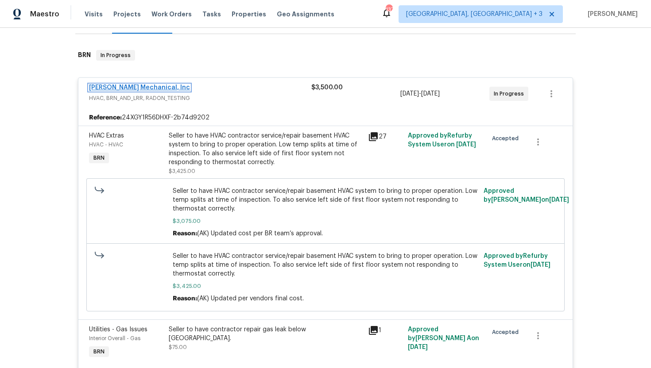
click at [150, 85] on link "[PERSON_NAME] Mechanical, Inc" at bounding box center [139, 88] width 101 height 6
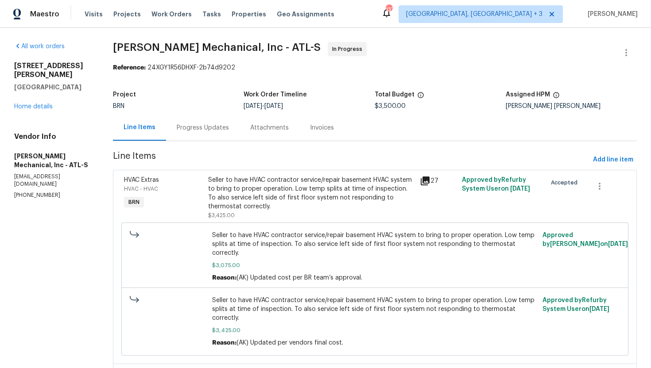
click at [209, 128] on div "Progress Updates" at bounding box center [203, 127] width 52 height 9
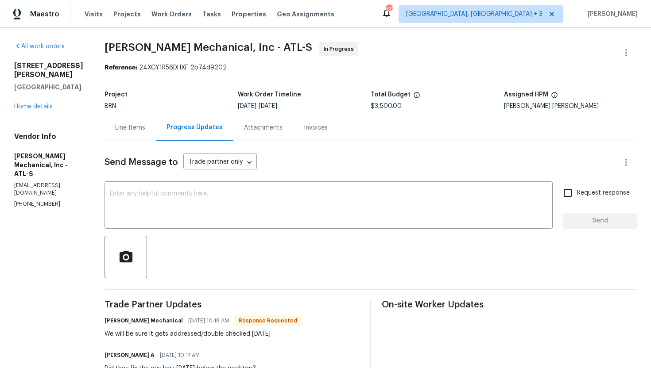
click at [43, 92] on div "105 Laurel Ridge Ct Fayetteville, GA 30215 Home details" at bounding box center [48, 87] width 69 height 50
click at [43, 104] on link "Home details" at bounding box center [33, 107] width 39 height 6
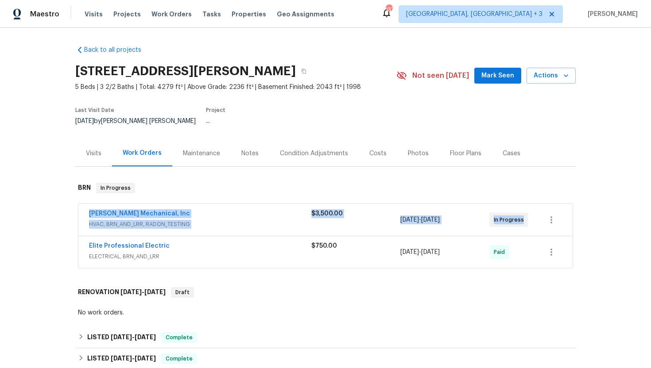
drag, startPoint x: 256, startPoint y: 218, endPoint x: 65, endPoint y: 210, distance: 191.4
click at [64, 209] on div "Back to all projects 105 Laurel Ridge Ct, Fayetteville, GA 30215 5 Beds | 3 2/2…" at bounding box center [325, 198] width 651 height 340
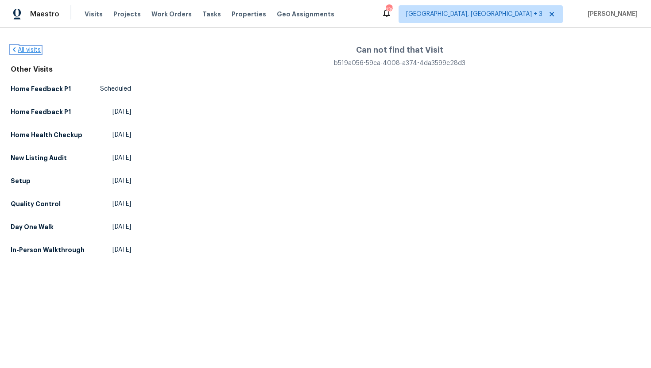
click at [35, 50] on link "All visits" at bounding box center [26, 50] width 30 height 6
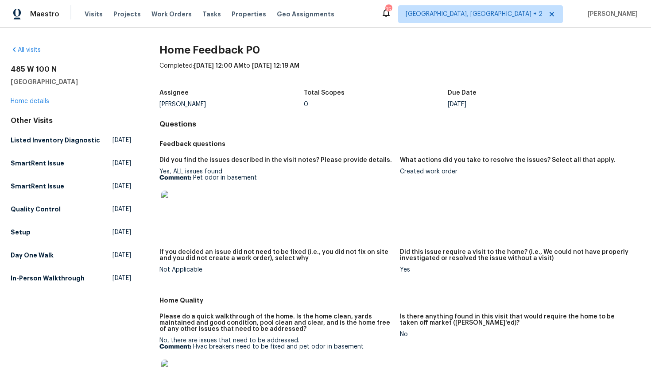
click at [23, 97] on div "485 W 100 N Layton, UT 84041 Home details" at bounding box center [71, 85] width 120 height 41
click at [23, 99] on link "Home details" at bounding box center [30, 101] width 39 height 6
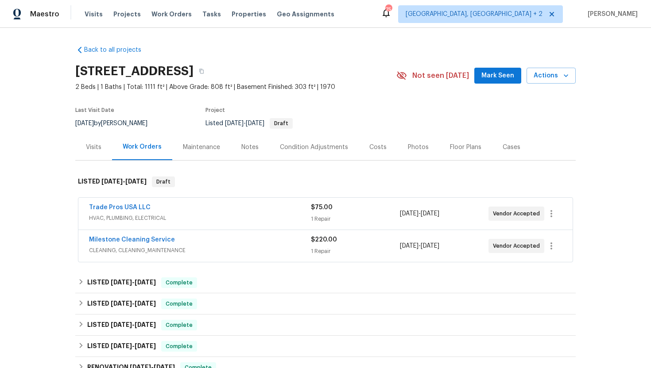
click at [239, 219] on span "HVAC, PLUMBING, ELECTRICAL" at bounding box center [200, 218] width 222 height 9
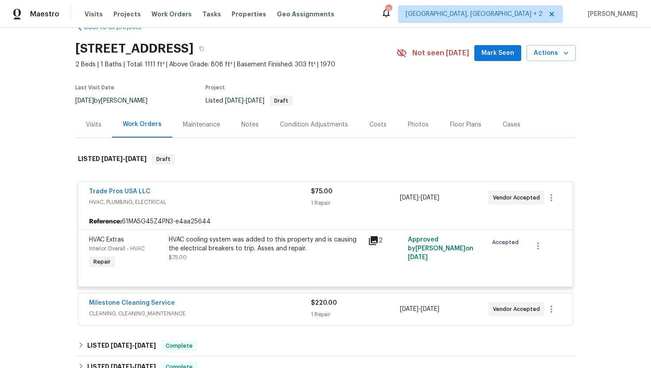
scroll to position [41, 0]
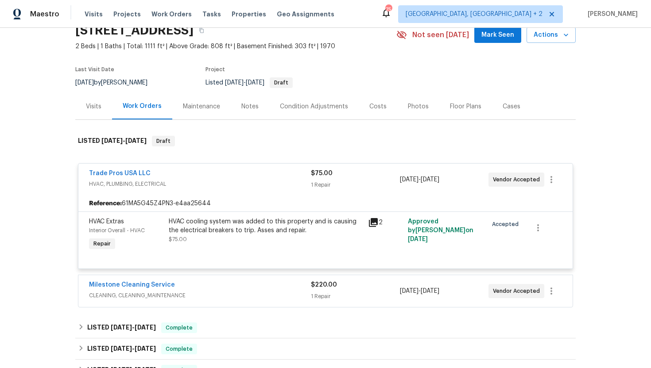
click at [244, 291] on span "CLEANING, CLEANING_MAINTENANCE" at bounding box center [200, 295] width 222 height 9
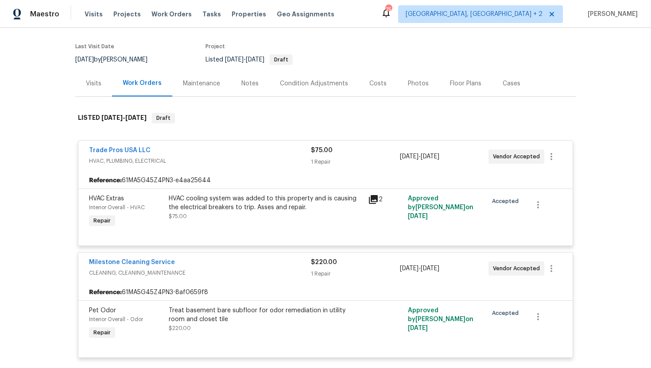
scroll to position [89, 0]
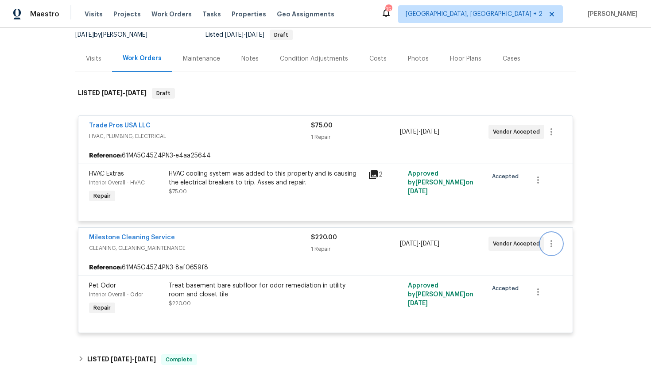
drag, startPoint x: 532, startPoint y: 246, endPoint x: 88, endPoint y: 239, distance: 444.4
click at [88, 239] on div "Milestone Cleaning Service CLEANING, CLEANING_MAINTENANCE $220.00 1 Repair 9/25…" at bounding box center [325, 244] width 494 height 32
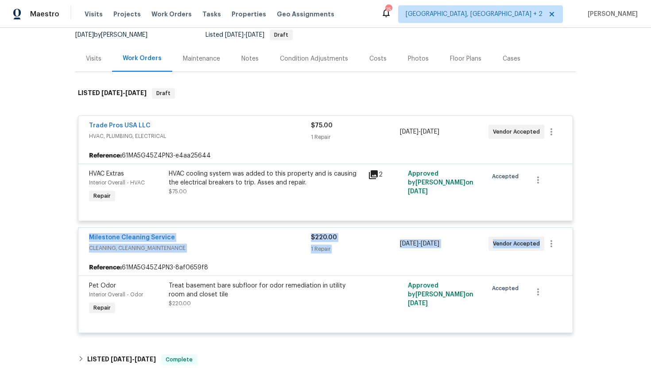
copy div "Milestone Cleaning Service CLEANING, CLEANING_MAINTENANCE $220.00 1 Repair 9/25…"
drag, startPoint x: 536, startPoint y: 246, endPoint x: 80, endPoint y: 241, distance: 456.3
click at [80, 241] on div "Milestone Cleaning Service CLEANING, CLEANING_MAINTENANCE $220.00 1 Repair 9/25…" at bounding box center [325, 244] width 494 height 32
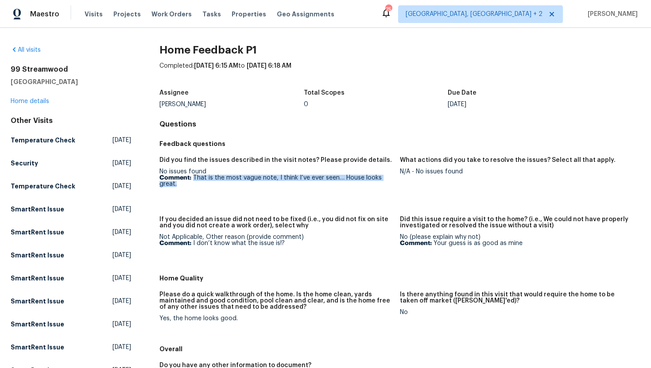
drag, startPoint x: 183, startPoint y: 185, endPoint x: 193, endPoint y: 178, distance: 12.5
click at [193, 178] on p "Comment: That is the most vague note, I think I’ve ever seen… House looks great." at bounding box center [275, 181] width 233 height 12
copy p "That is the most vague note, I think I’ve ever seen… House looks great."
click at [454, 193] on figure "What actions did you take to resolve the issues? Select all that apply. N/A - N…" at bounding box center [520, 181] width 240 height 49
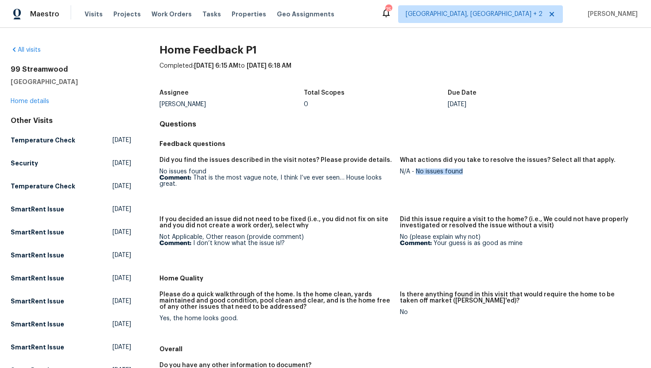
drag, startPoint x: 464, startPoint y: 174, endPoint x: 416, endPoint y: 173, distance: 47.8
click at [416, 173] on div "N/A - No issues found" at bounding box center [516, 172] width 233 height 6
copy div "No issues found"
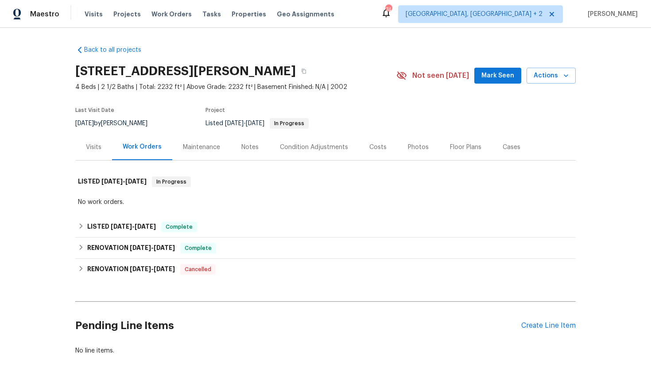
click at [102, 153] on div "Visits" at bounding box center [93, 147] width 37 height 26
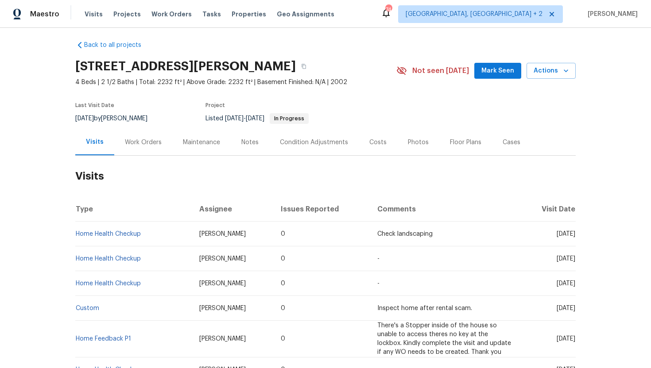
scroll to position [8, 0]
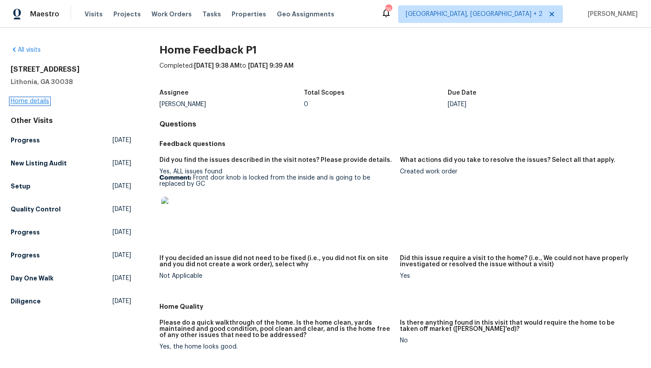
click at [43, 101] on link "Home details" at bounding box center [30, 101] width 39 height 6
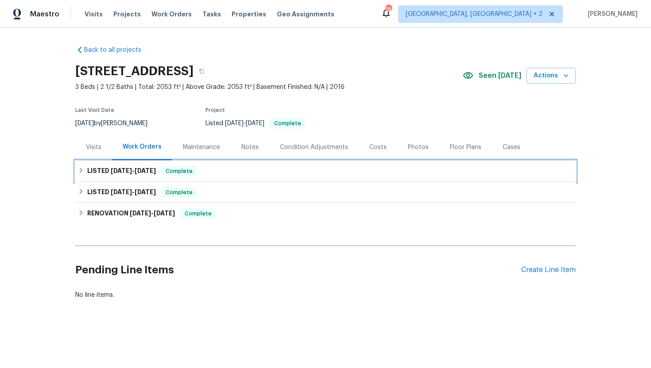
click at [156, 171] on span "[DATE]" at bounding box center [145, 171] width 21 height 6
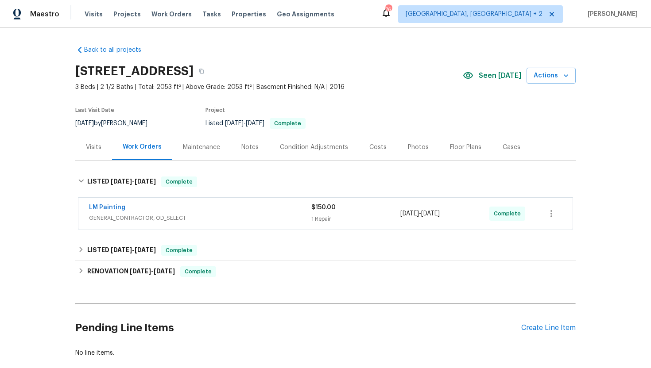
click at [174, 216] on span "GENERAL_CONTRACTOR, OD_SELECT" at bounding box center [200, 218] width 222 height 9
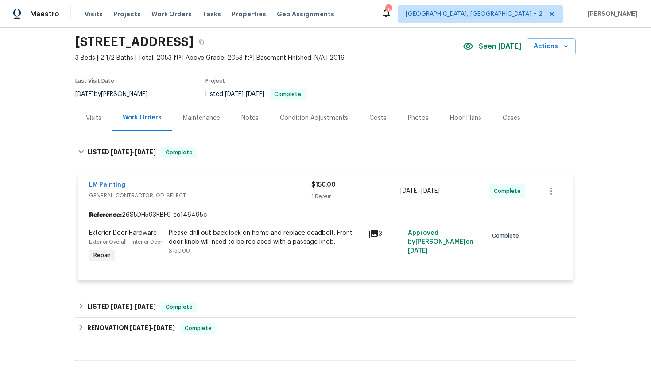
scroll to position [67, 0]
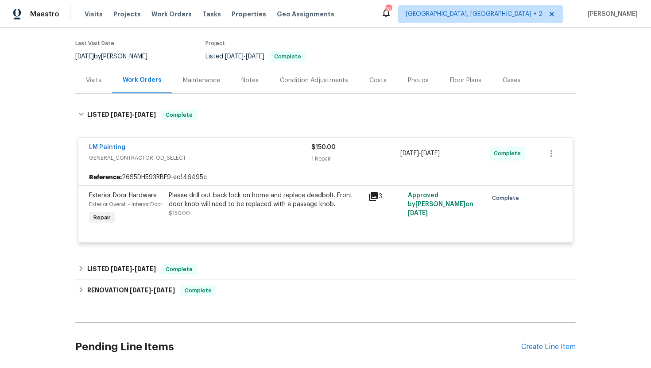
click at [294, 172] on div "Reference: 26S5DH593RBF9-ec146495c" at bounding box center [325, 177] width 494 height 16
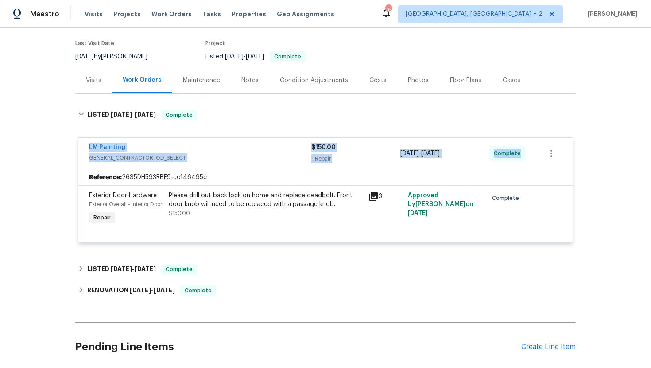
drag, startPoint x: 520, startPoint y: 158, endPoint x: 70, endPoint y: 145, distance: 450.2
click at [70, 145] on div "Back to all projects [STREET_ADDRESS] 3 Beds | 2 1/2 Baths | Total: 2053 ft² | …" at bounding box center [325, 198] width 651 height 340
copy div "LM Painting GENERAL_CONTRACTOR, OD_SELECT $150.00 1 Repair [DATE] - [DATE] Comp…"
